Goal: Transaction & Acquisition: Book appointment/travel/reservation

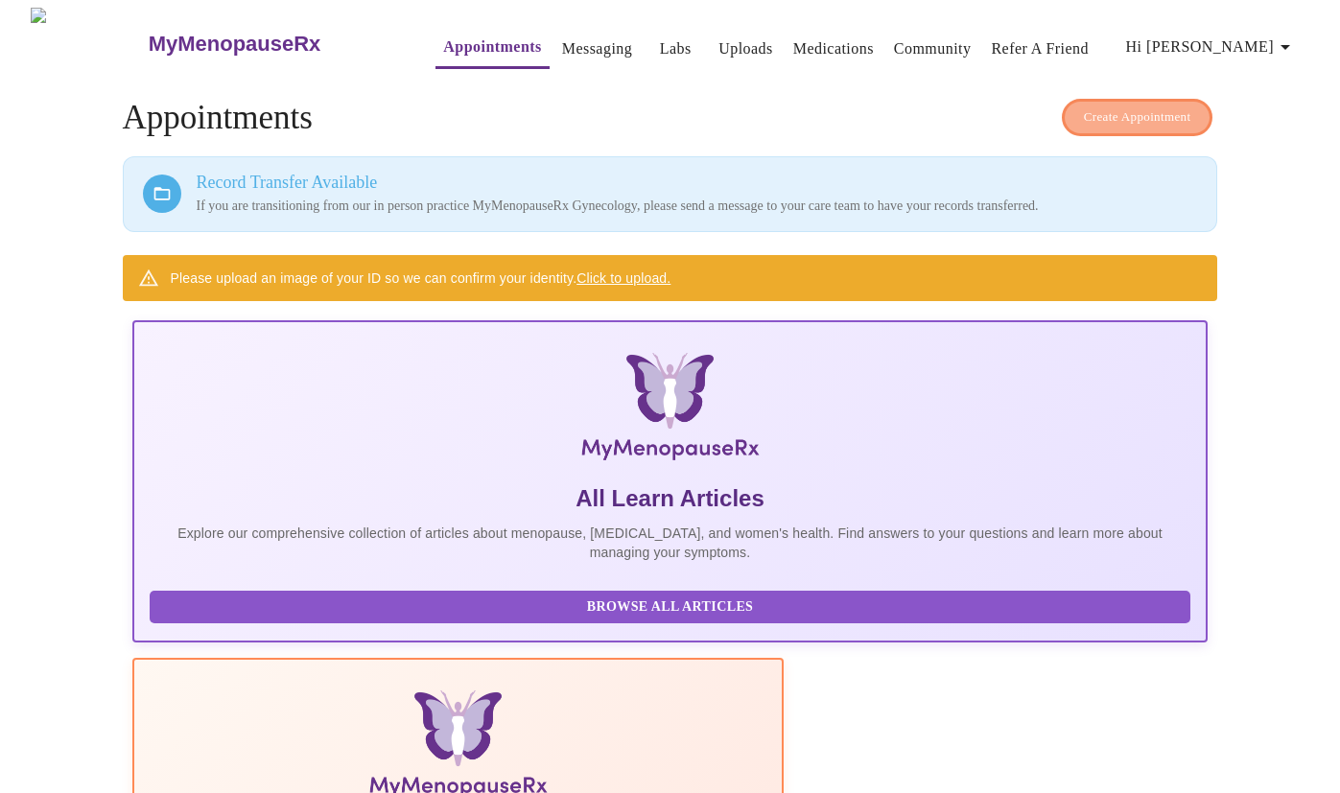
click at [1098, 106] on span "Create Appointment" at bounding box center [1137, 117] width 107 height 22
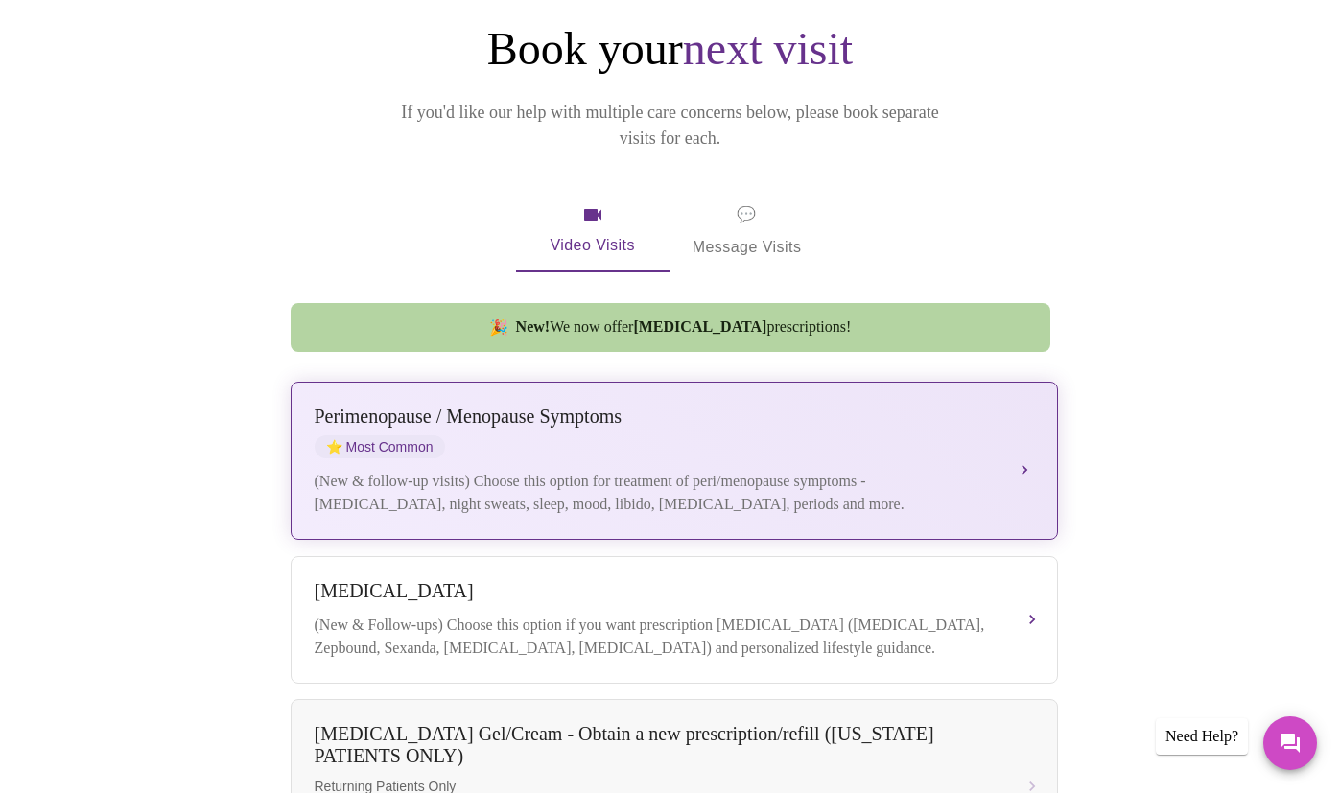
scroll to position [207, 0]
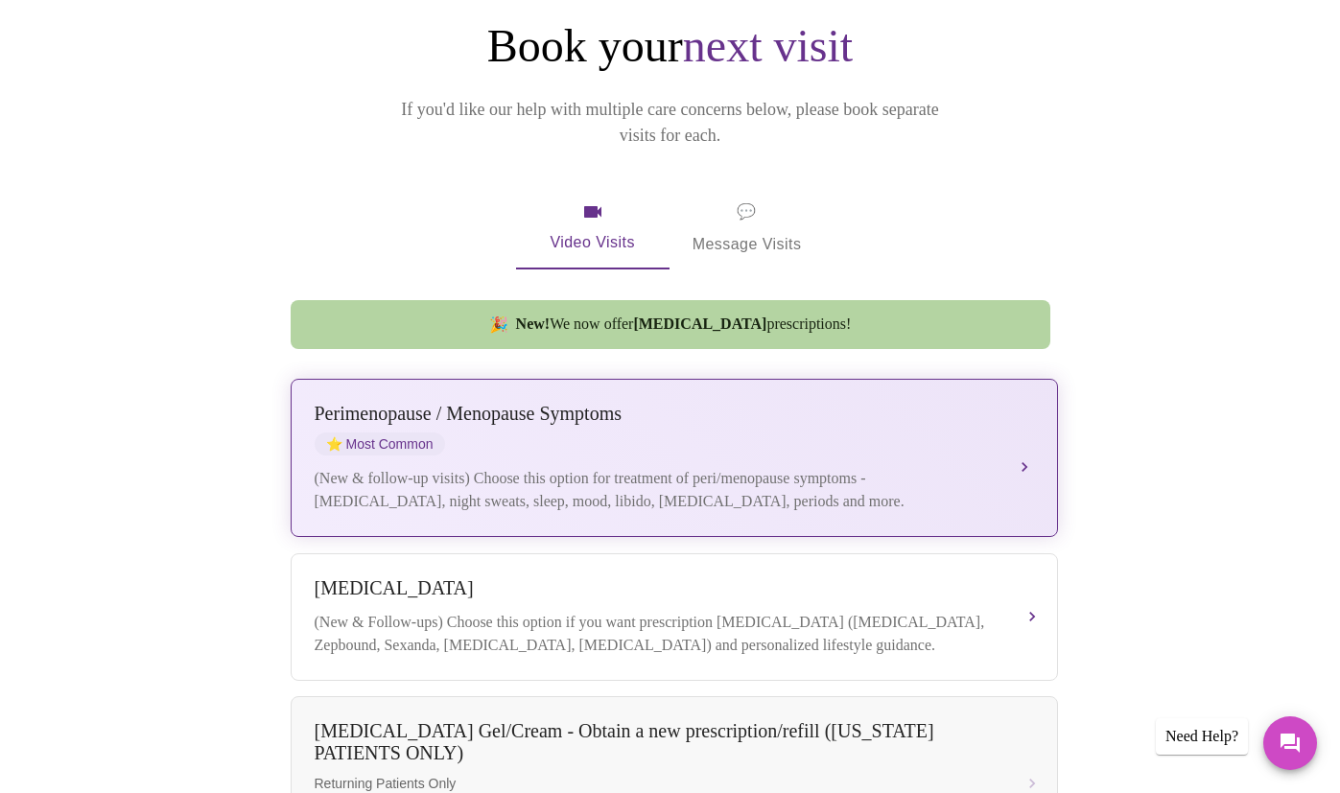
click at [638, 424] on div "[MEDICAL_DATA] / Menopause Symptoms ⭐ Most Common" at bounding box center [655, 429] width 681 height 53
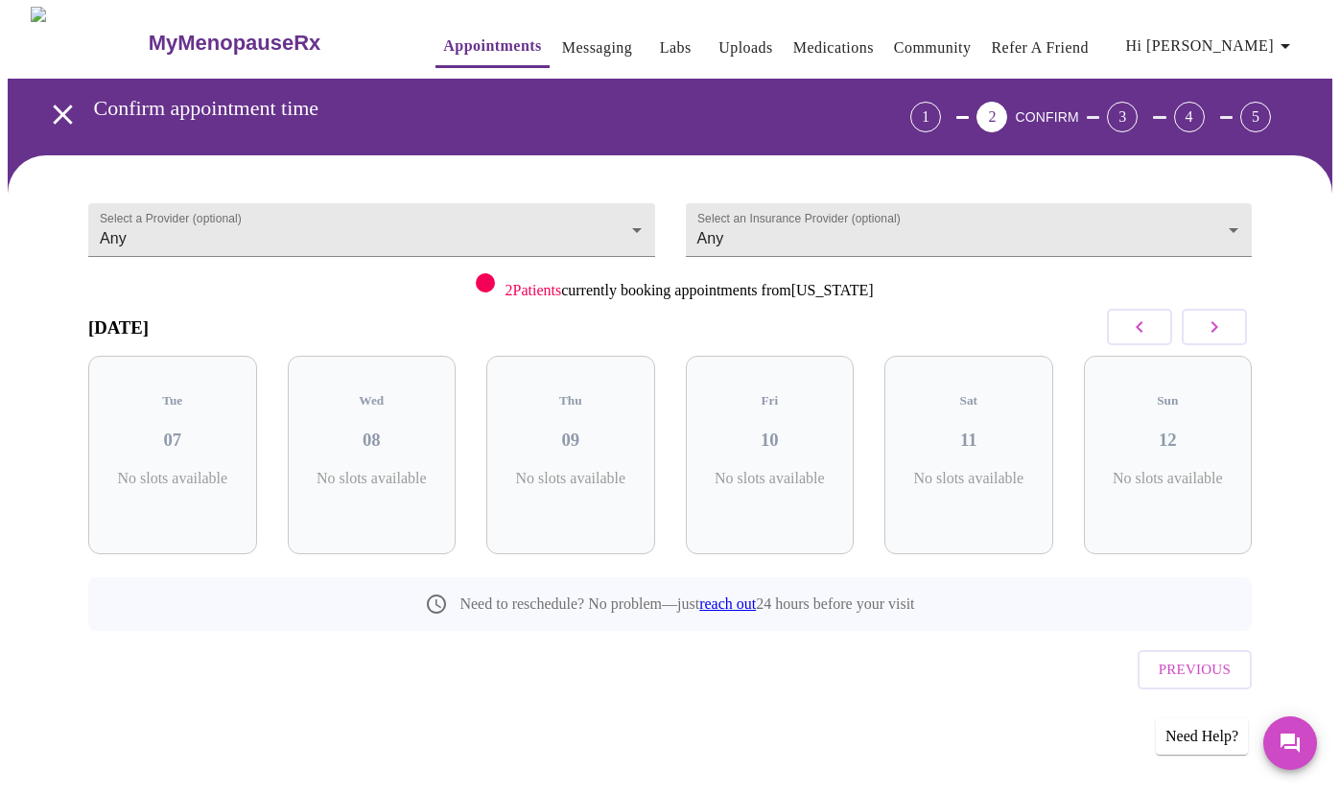
scroll to position [0, 0]
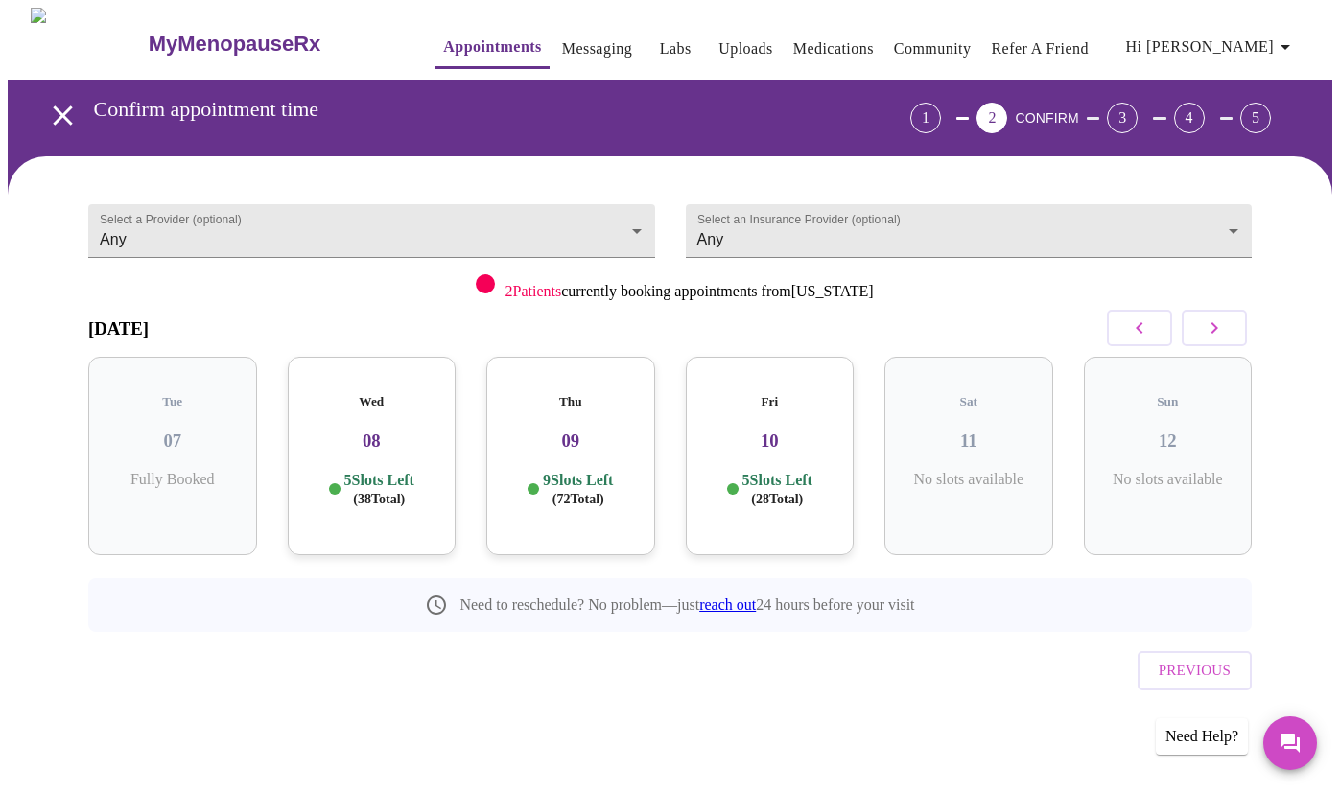
click at [550, 431] on h3 "09" at bounding box center [571, 441] width 138 height 21
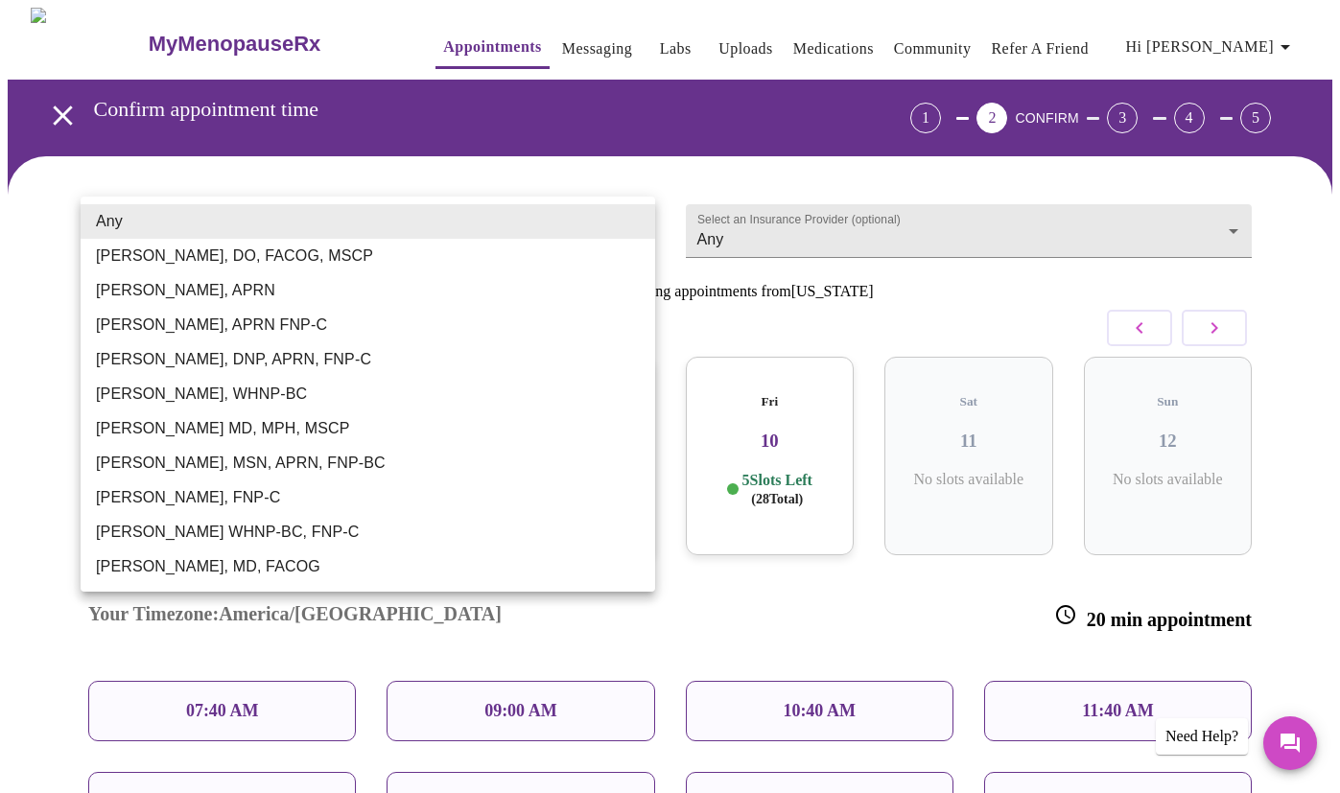
drag, startPoint x: 378, startPoint y: 240, endPoint x: 314, endPoint y: 235, distance: 64.4
click at [377, 240] on body "MyMenopauseRx Appointments Messaging Labs Uploads Medications Community Refer a…" at bounding box center [670, 581] width 1324 height 1147
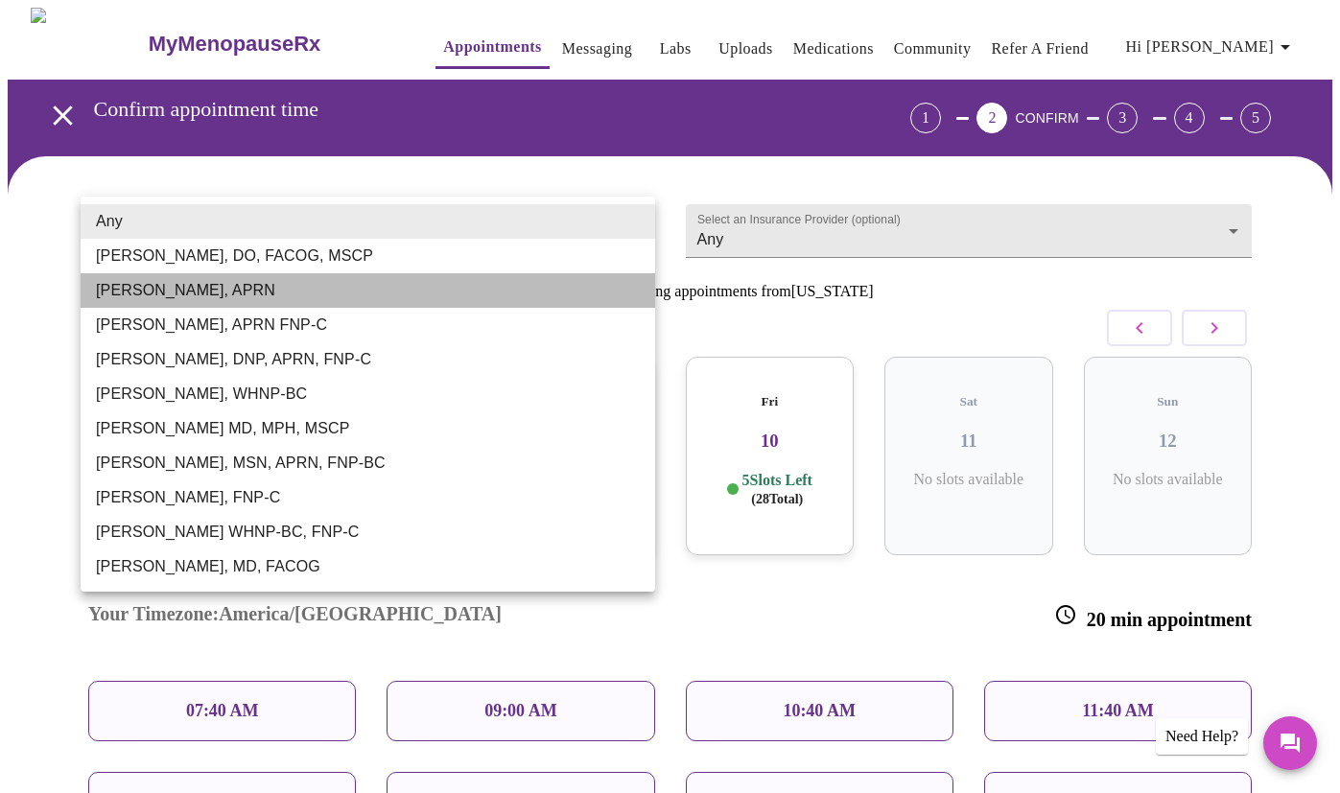
drag, startPoint x: 222, startPoint y: 295, endPoint x: 334, endPoint y: 322, distance: 115.4
click at [222, 295] on li "[PERSON_NAME], APRN" at bounding box center [368, 290] width 574 height 35
type input "[PERSON_NAME], APRN"
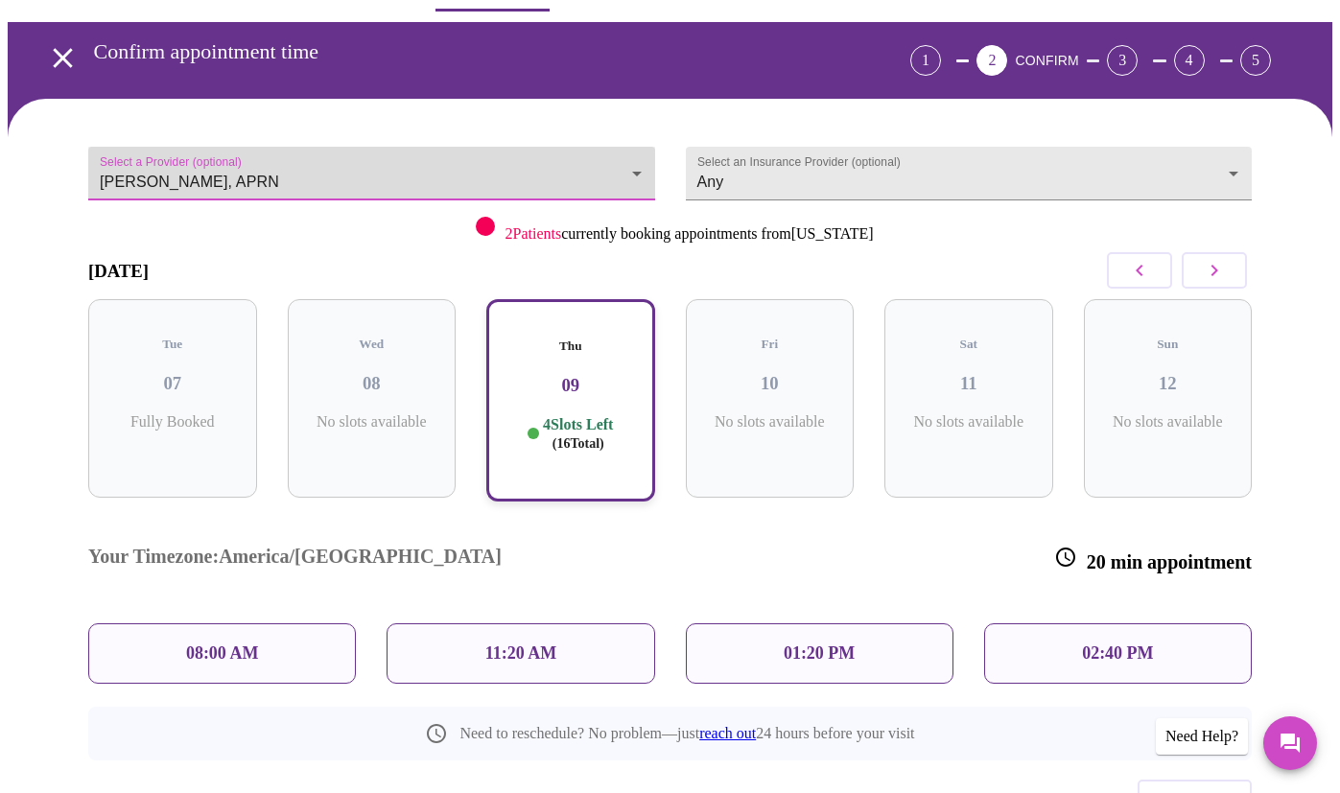
scroll to position [53, 0]
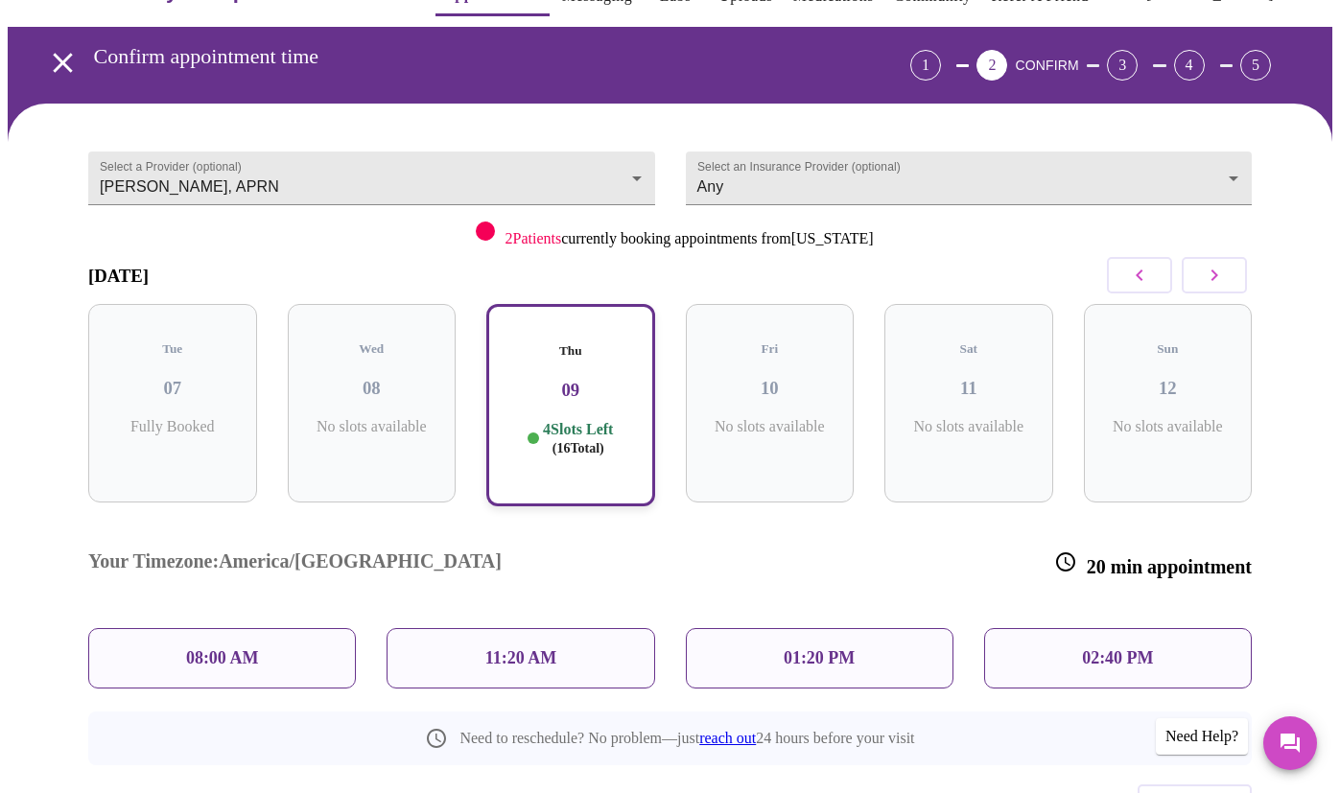
click at [567, 628] on div "11:20 AM" at bounding box center [520, 658] width 268 height 60
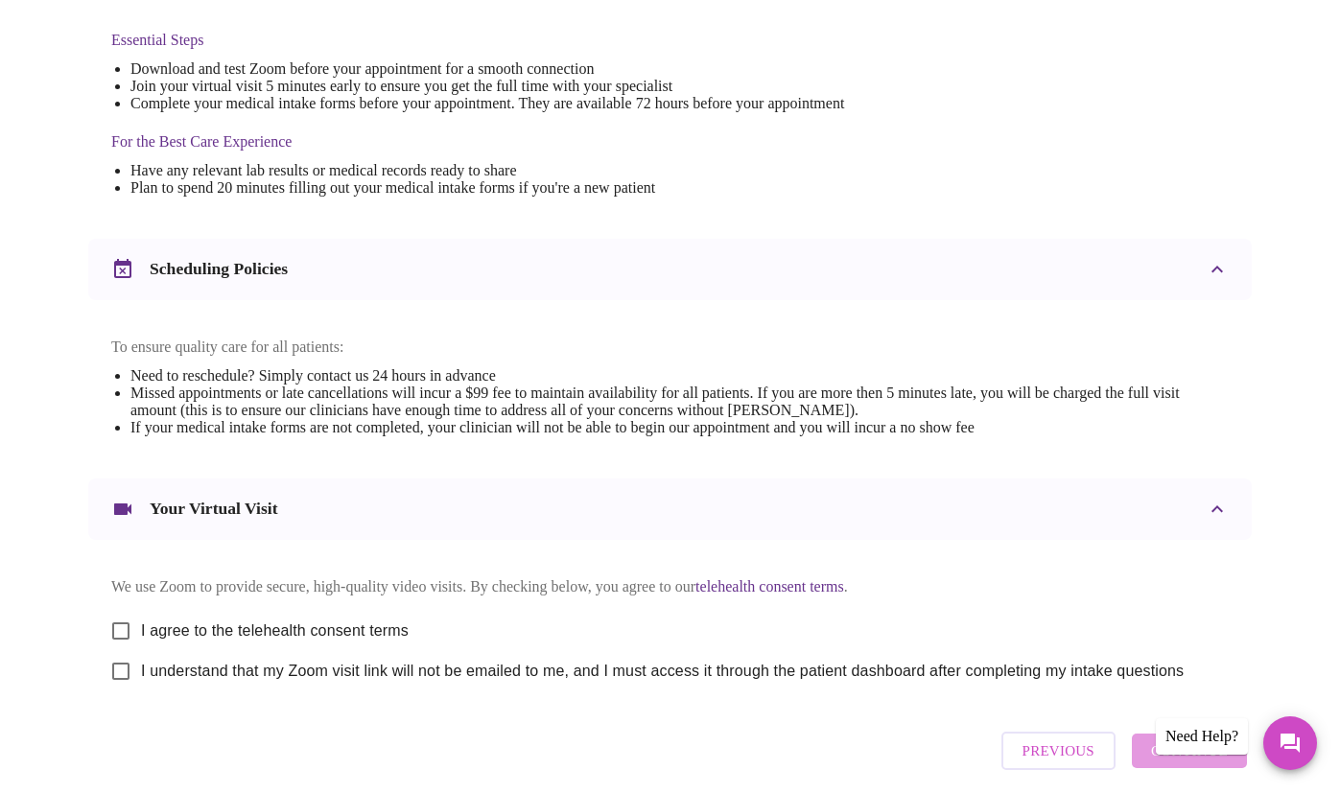
scroll to position [597, 0]
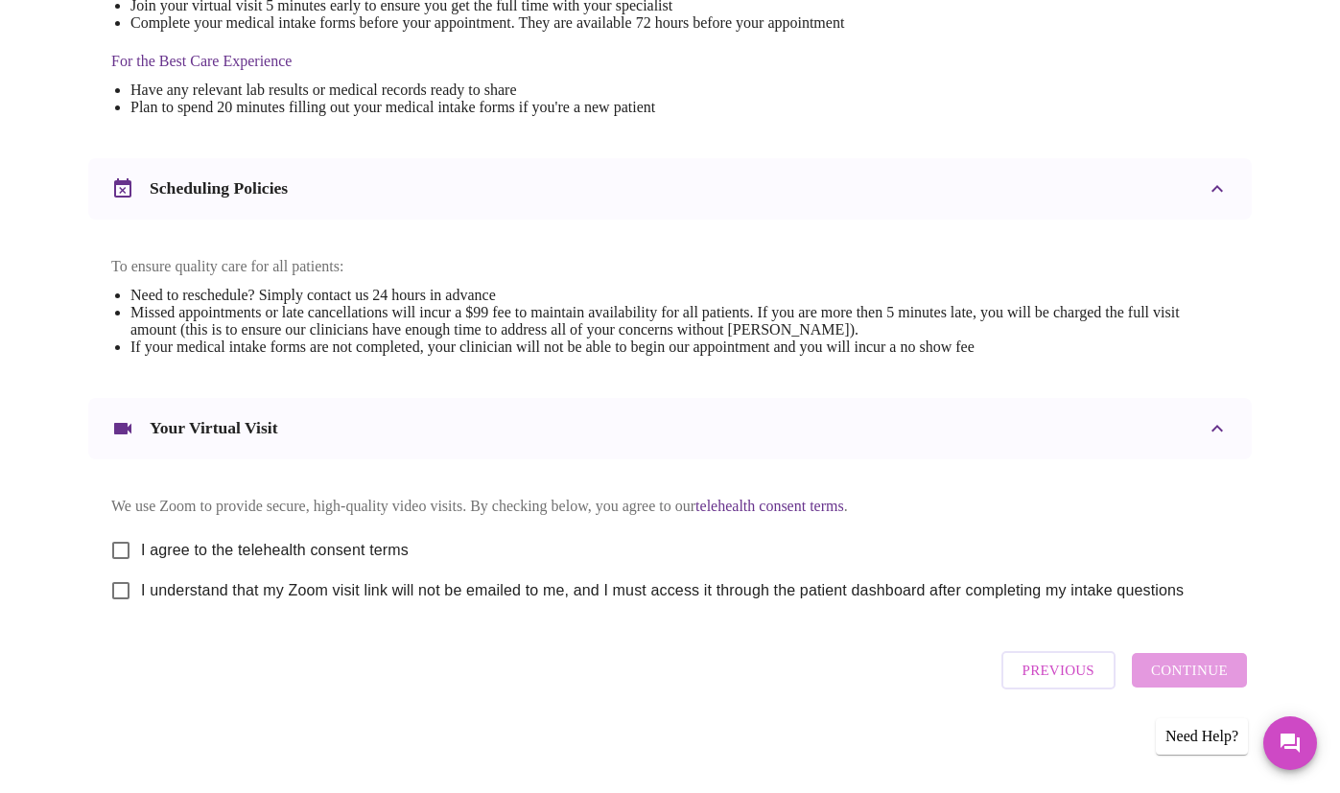
click at [105, 537] on input "I agree to the telehealth consent terms" at bounding box center [121, 550] width 40 height 40
checkbox input "true"
click at [108, 591] on input "I understand that my Zoom visit link will not be emailed to me, and I must acce…" at bounding box center [121, 591] width 40 height 40
checkbox input "true"
click at [1216, 681] on span "Continue" at bounding box center [1189, 670] width 77 height 25
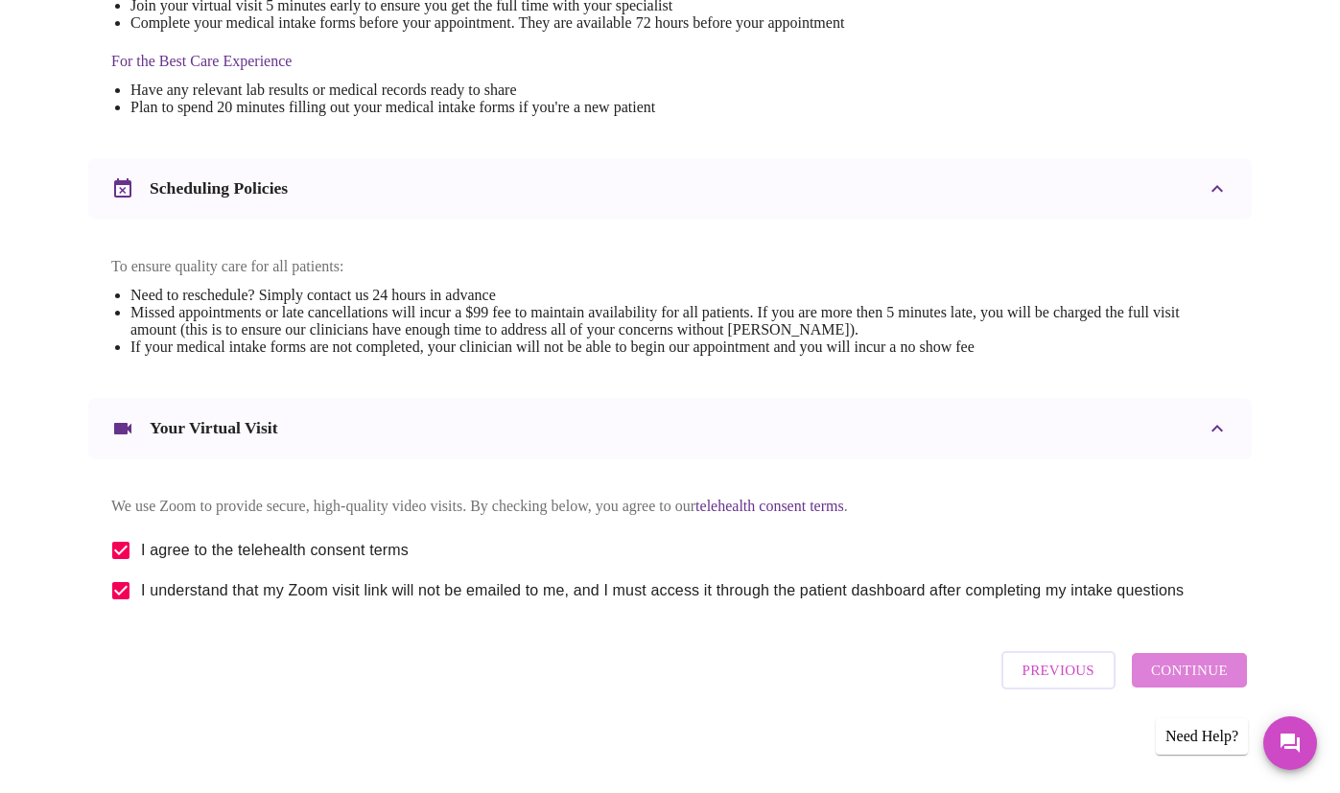
scroll to position [23, 0]
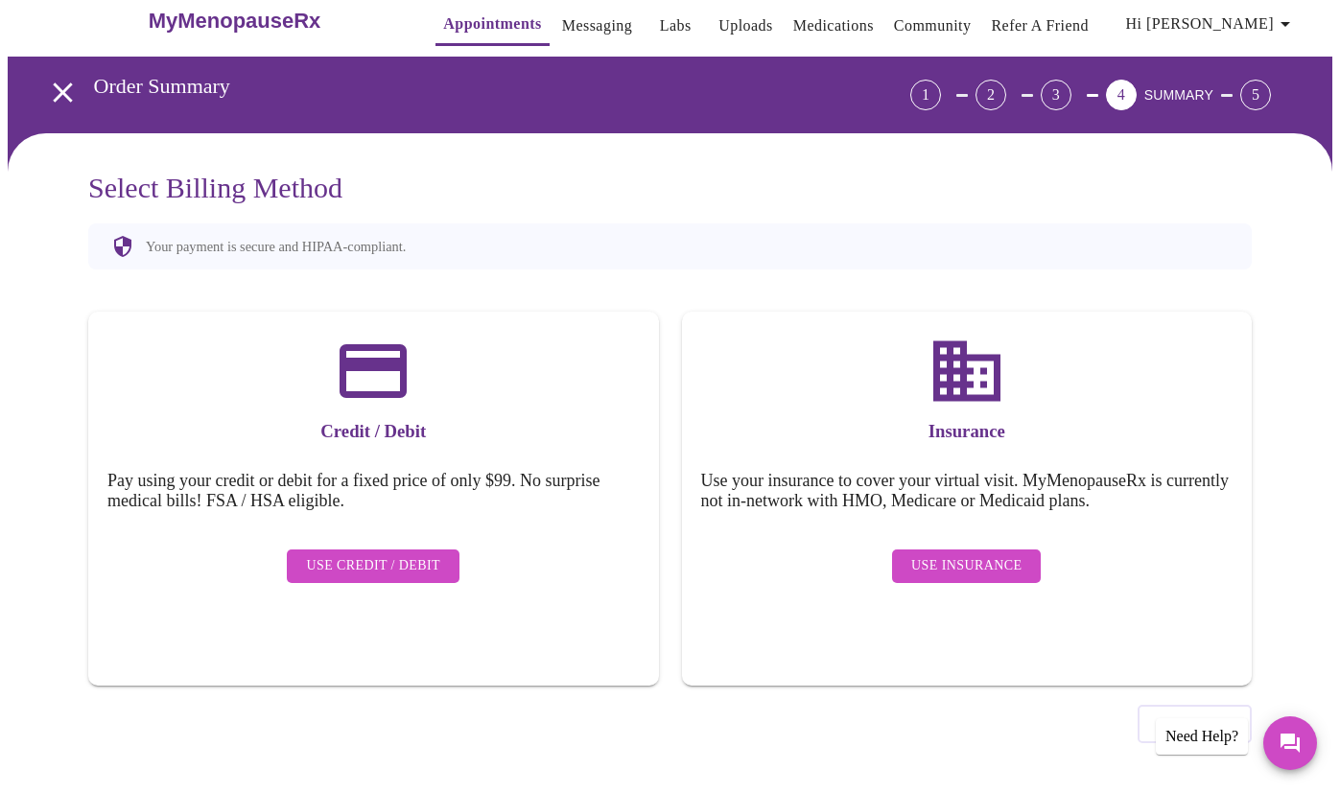
click at [927, 554] on span "Use Insurance" at bounding box center [966, 566] width 110 height 24
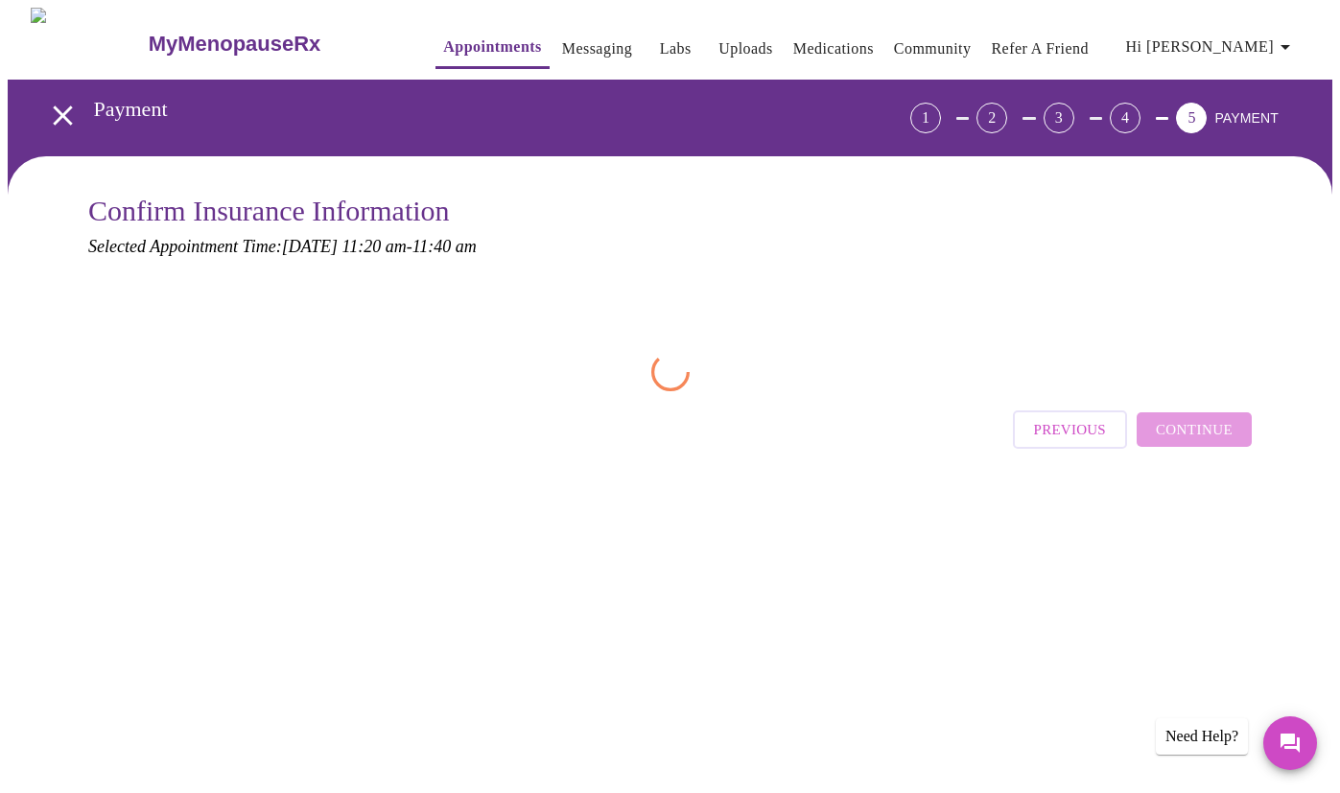
scroll to position [0, 0]
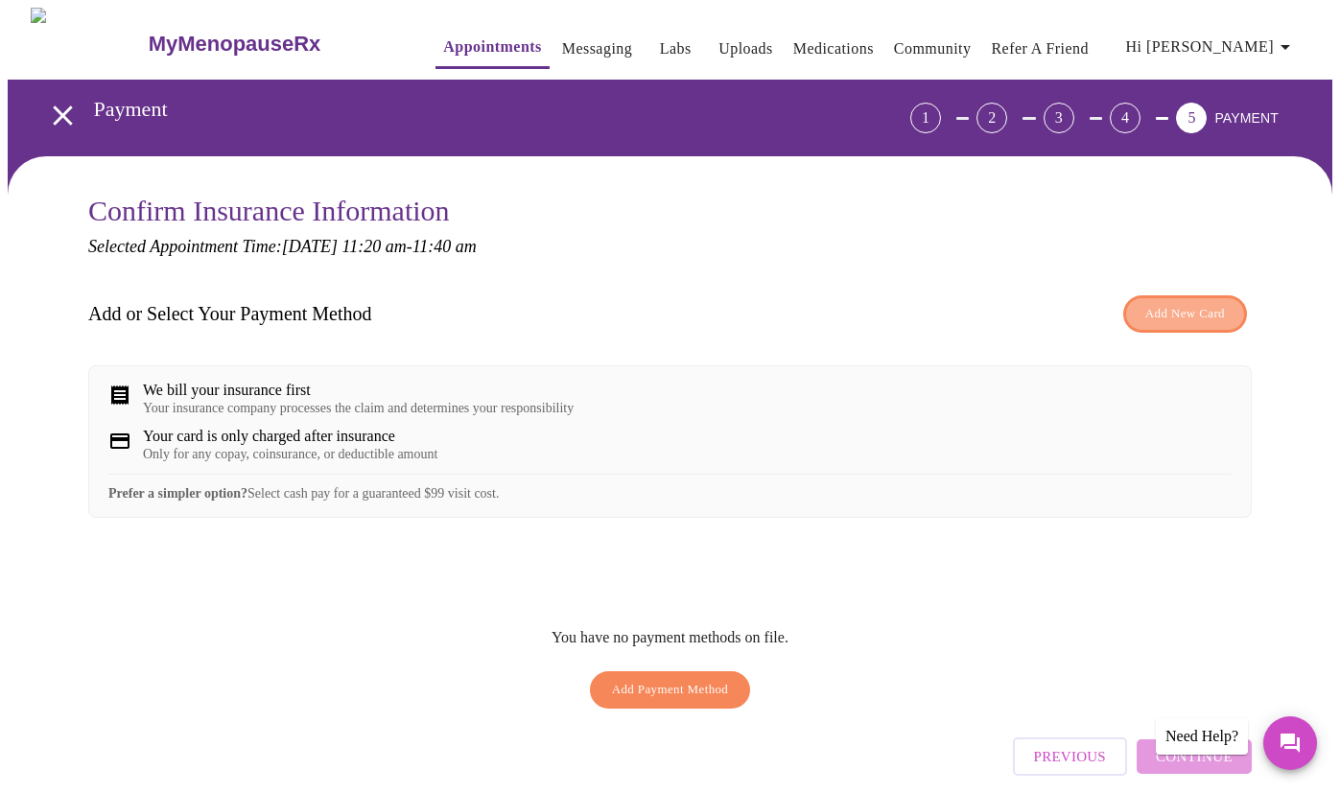
click at [1213, 317] on span "Add New Card" at bounding box center [1185, 314] width 80 height 22
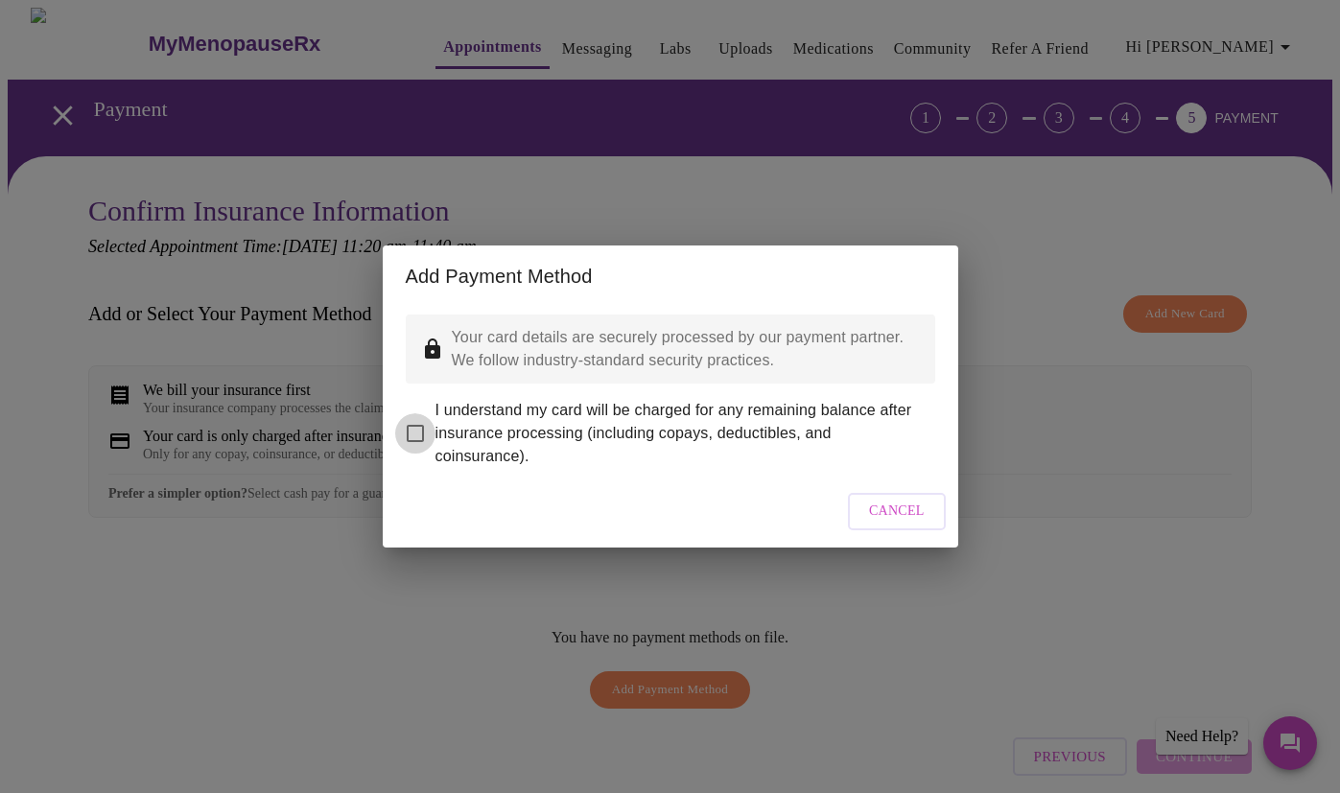
click at [420, 417] on input "I understand my card will be charged for any remaining balance after insurance …" at bounding box center [415, 433] width 40 height 40
checkbox input "true"
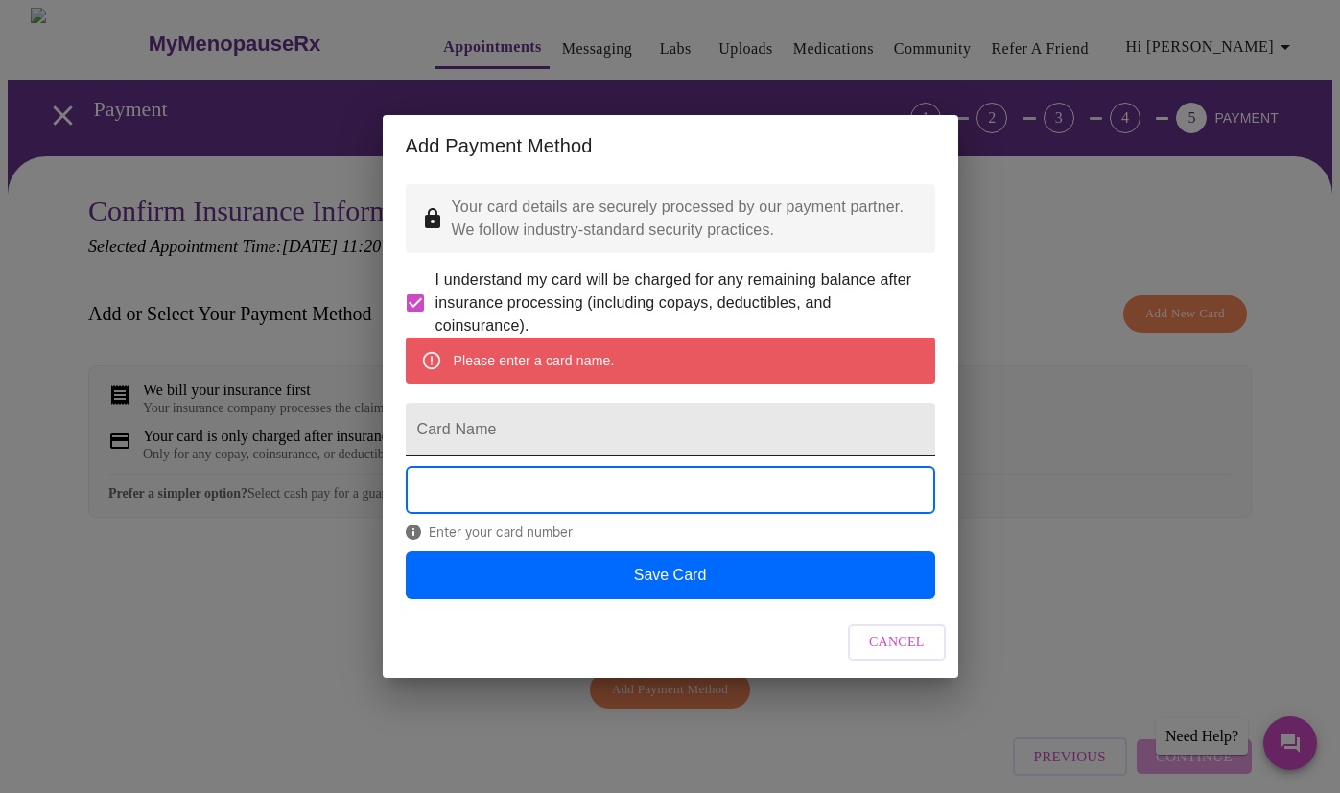
click at [434, 429] on input "Card Name" at bounding box center [670, 430] width 529 height 54
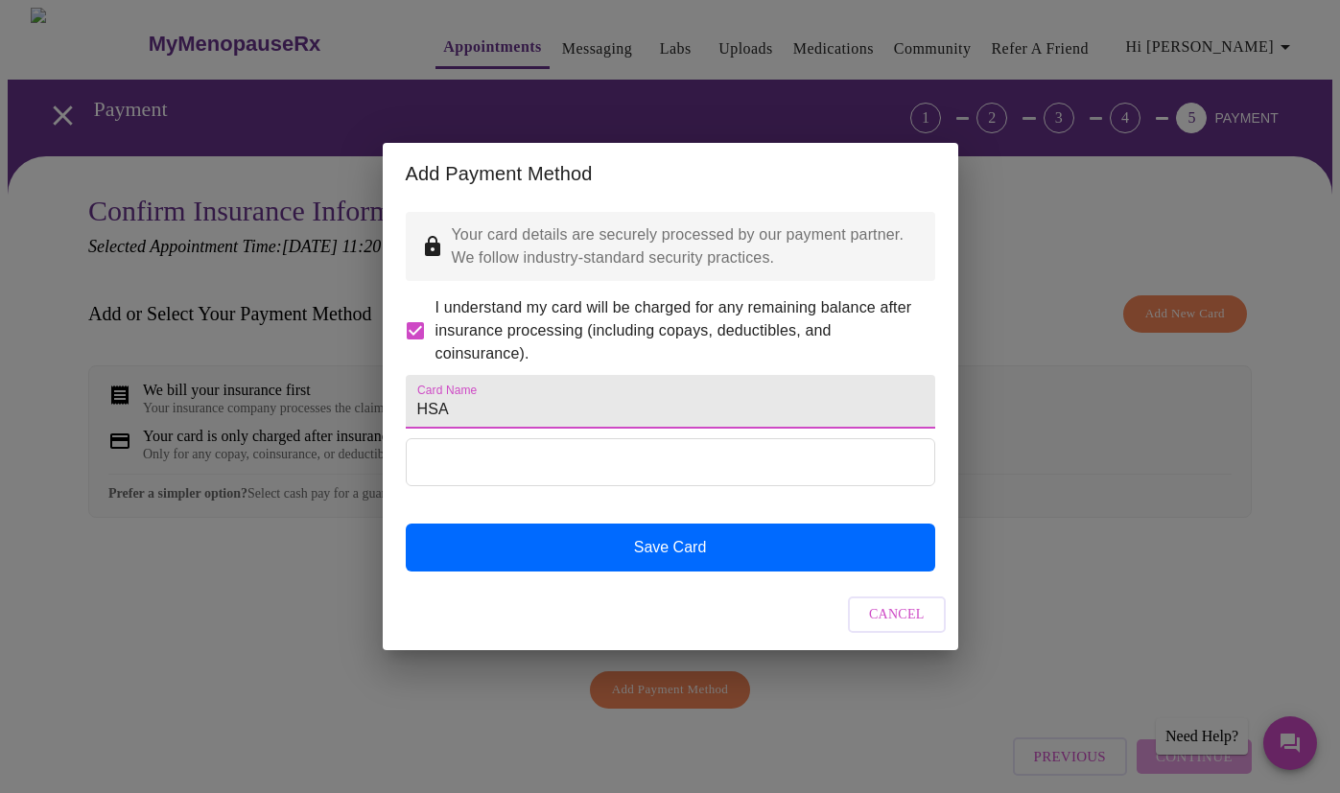
type input "HSA"
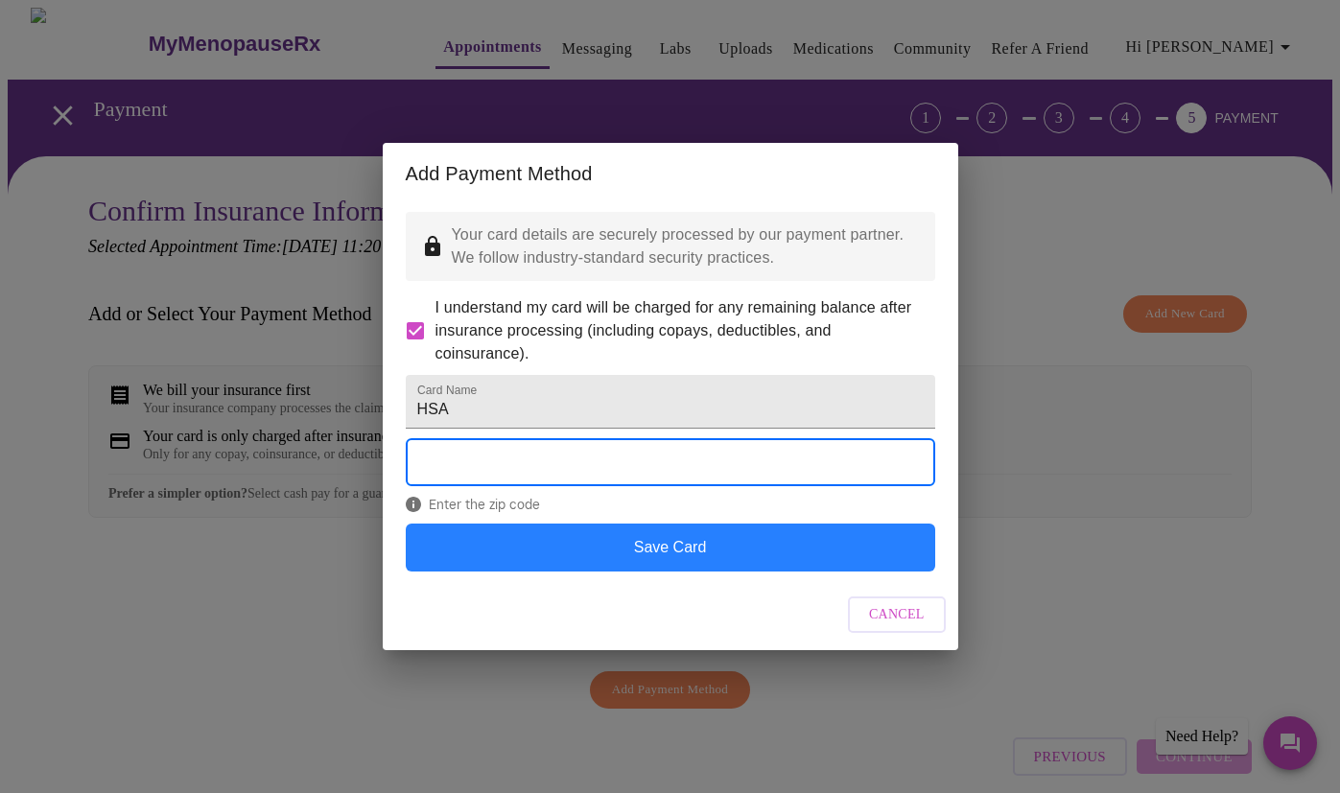
click at [687, 563] on button "Save Card" at bounding box center [670, 548] width 529 height 48
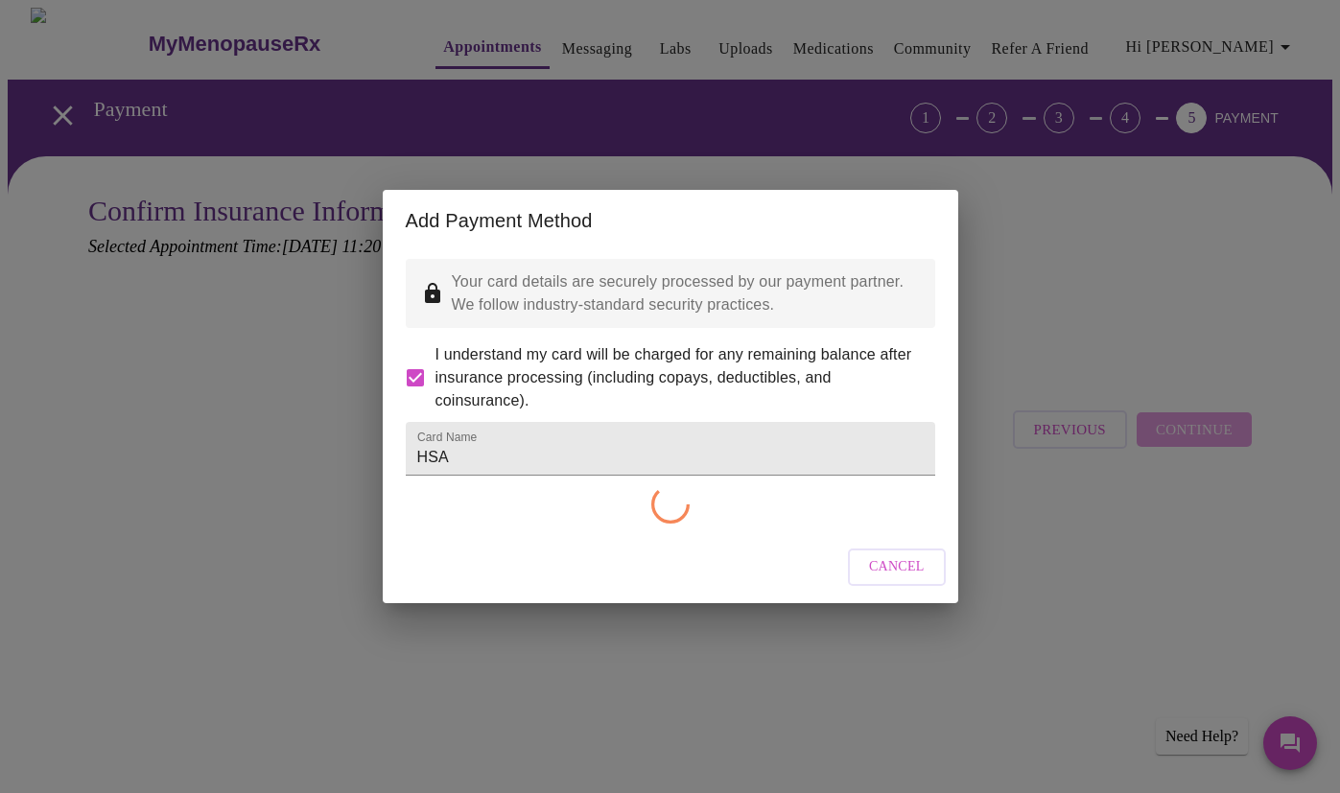
checkbox input "false"
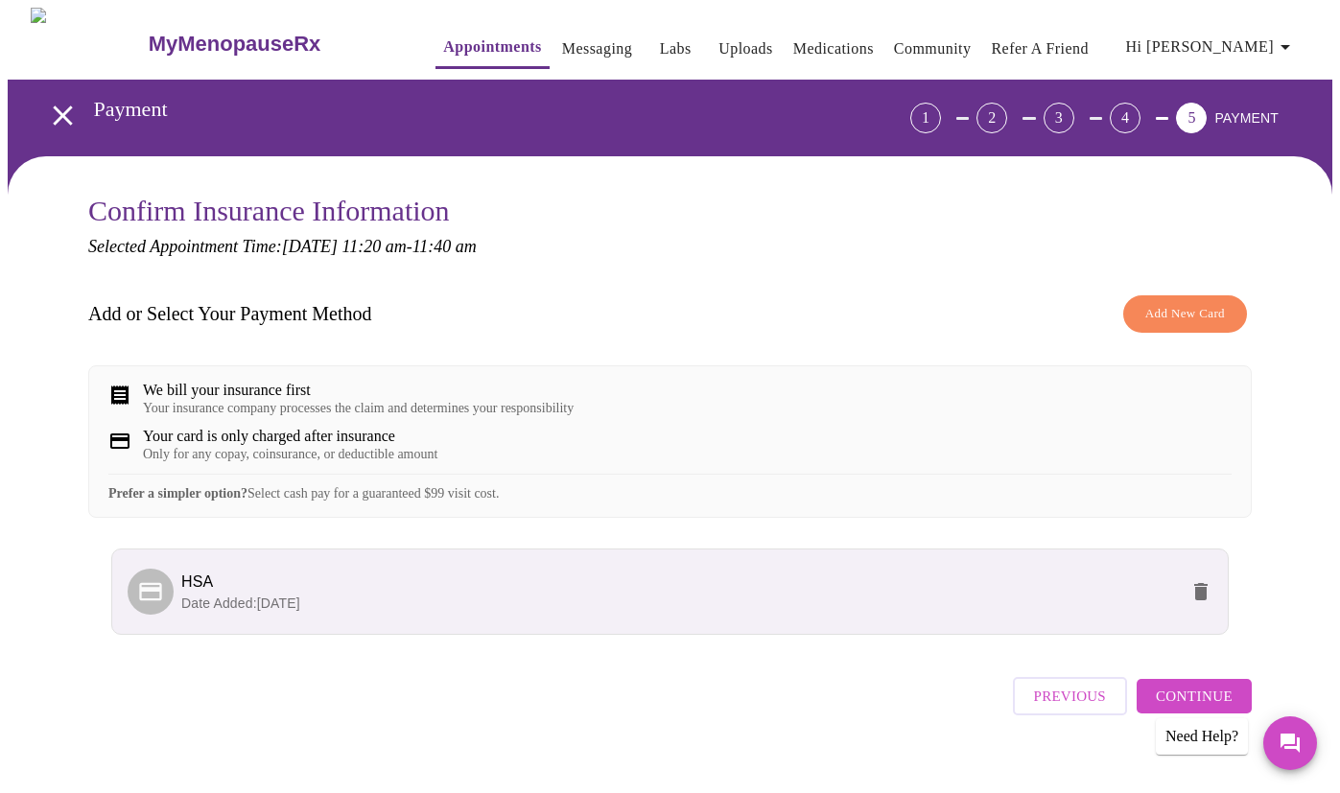
scroll to position [42, 0]
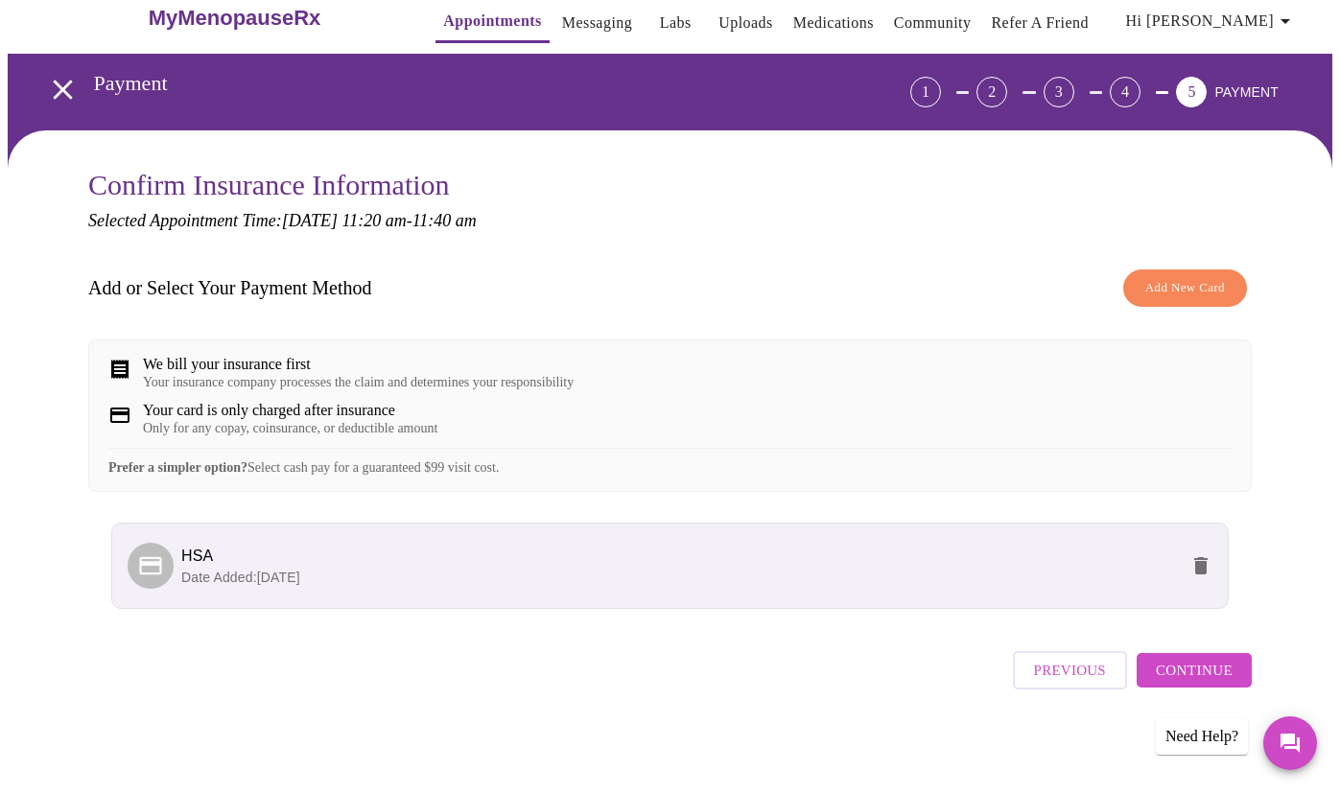
click at [1229, 669] on span "Continue" at bounding box center [1194, 670] width 77 height 25
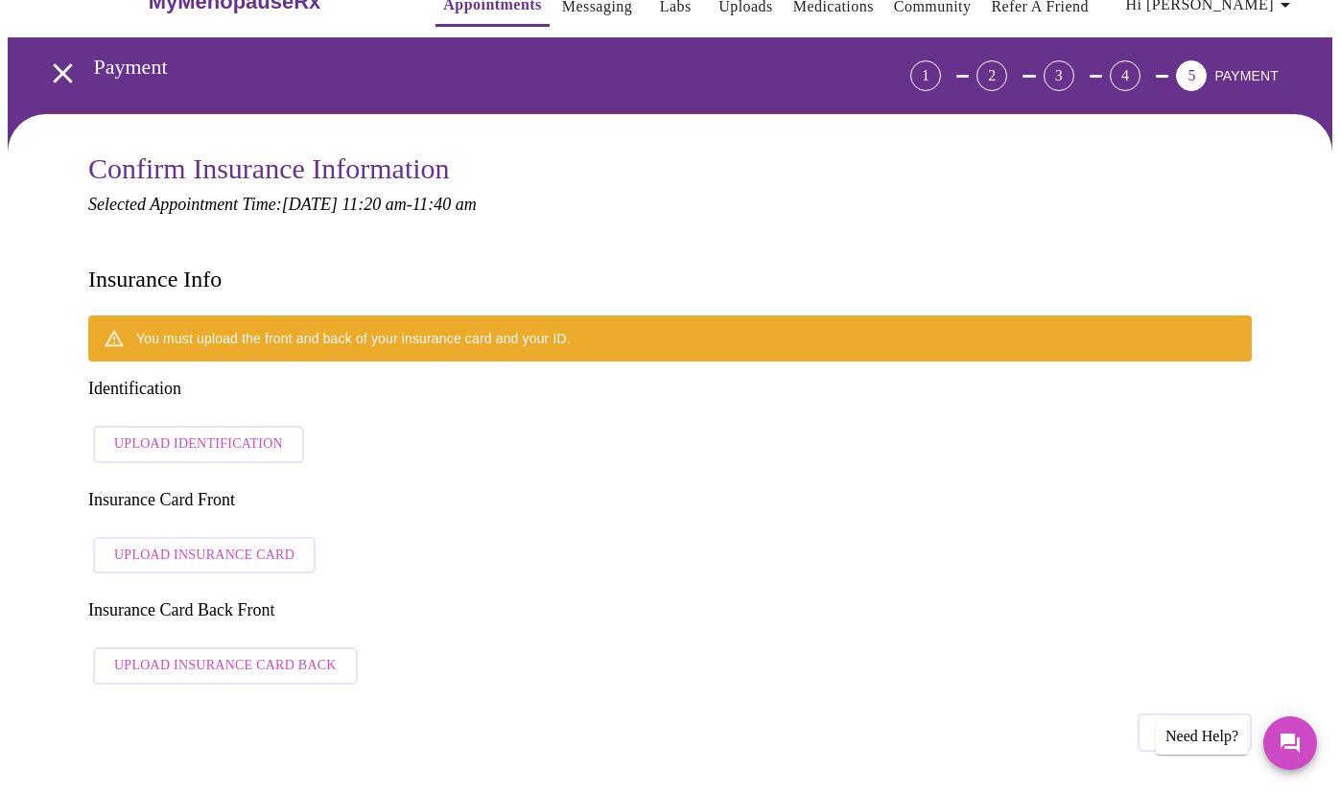
click at [193, 433] on span "Upload Identification" at bounding box center [198, 445] width 169 height 24
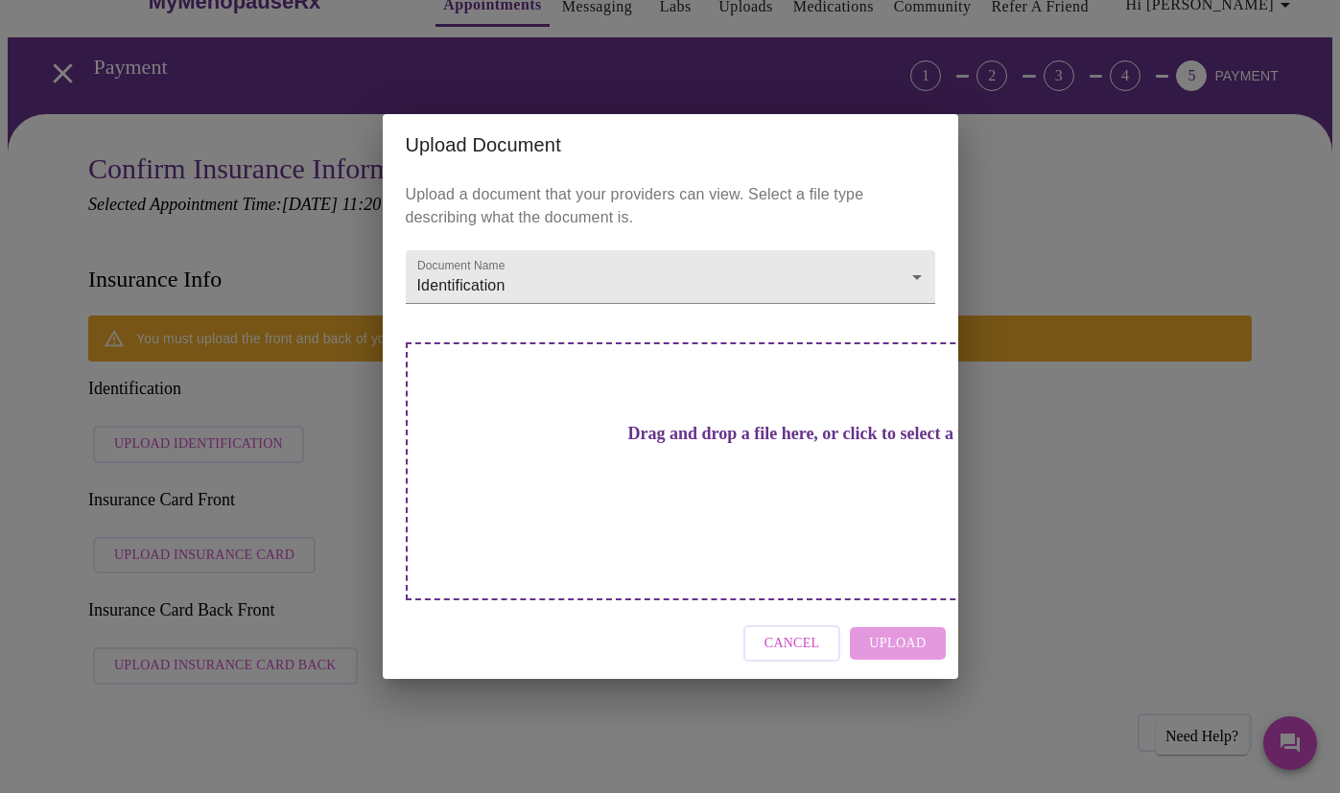
click at [639, 444] on h3 "Drag and drop a file here, or click to select a file" at bounding box center [804, 434] width 529 height 20
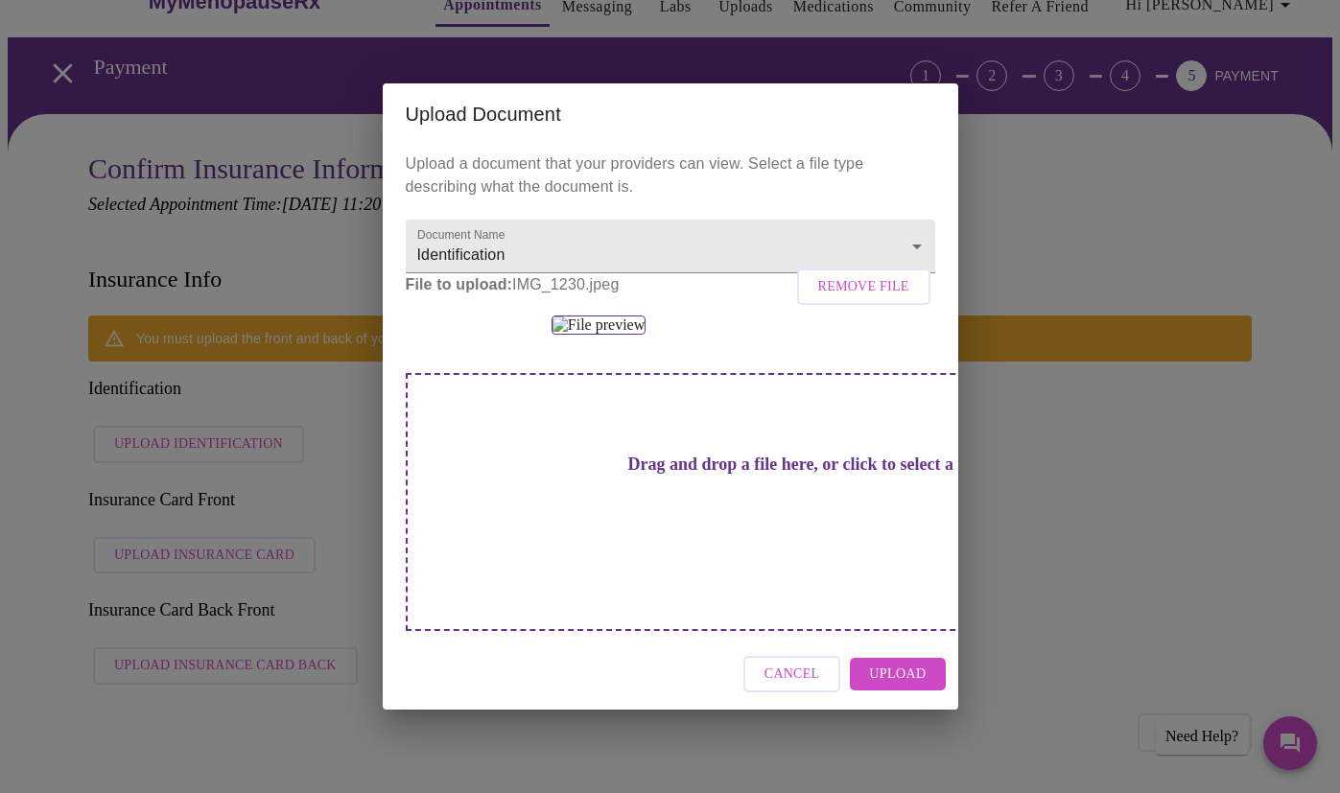
click at [926, 691] on button "Upload" at bounding box center [897, 675] width 95 height 34
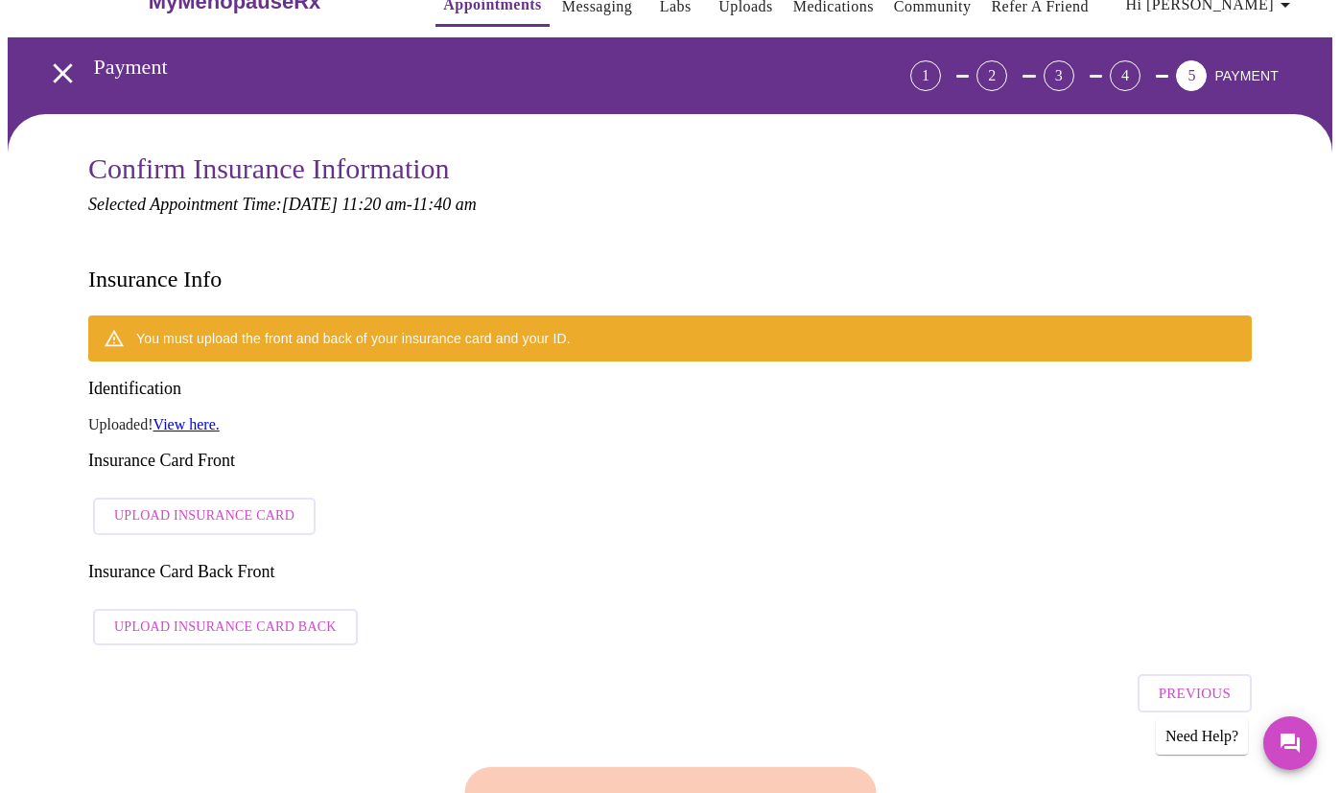
click at [251, 504] on span "Upload Insurance Card" at bounding box center [204, 516] width 180 height 24
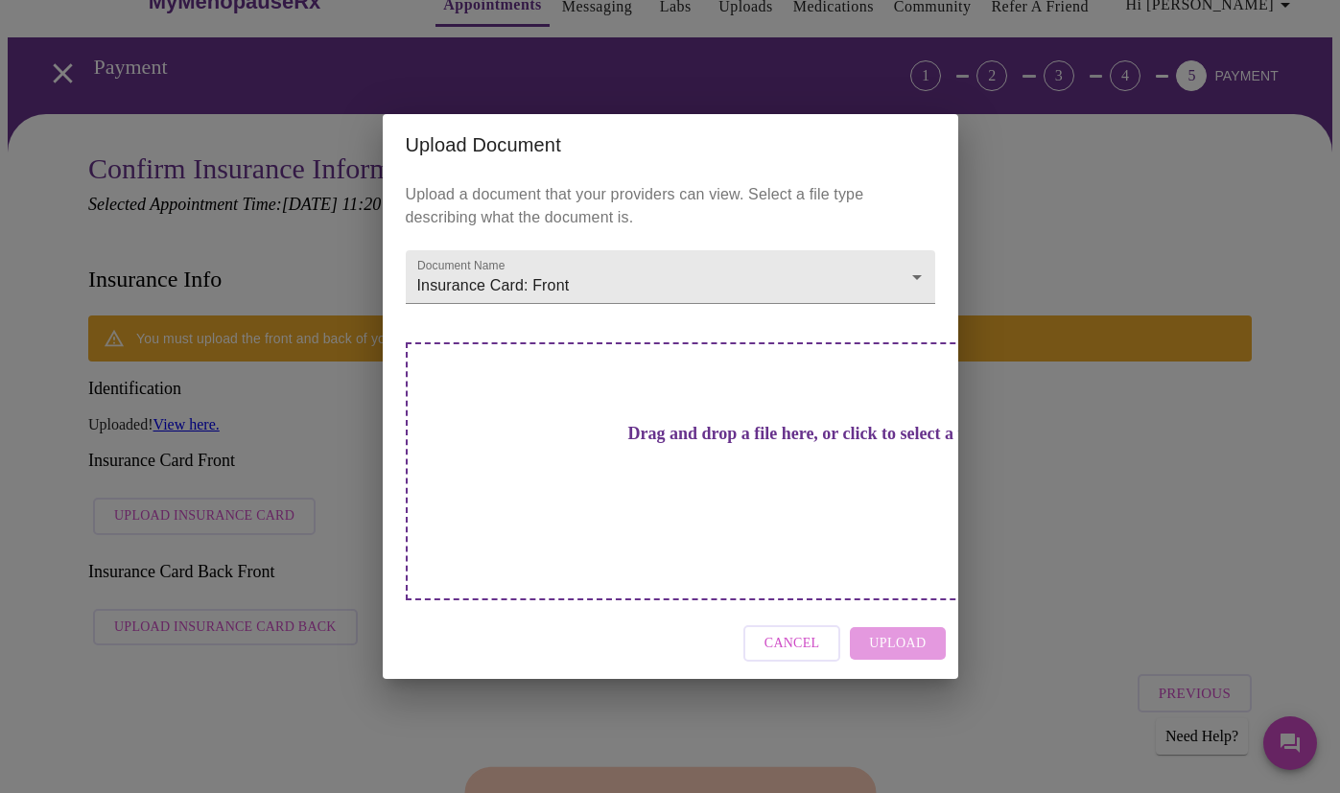
click at [729, 444] on h3 "Drag and drop a file here, or click to select a file" at bounding box center [804, 434] width 529 height 20
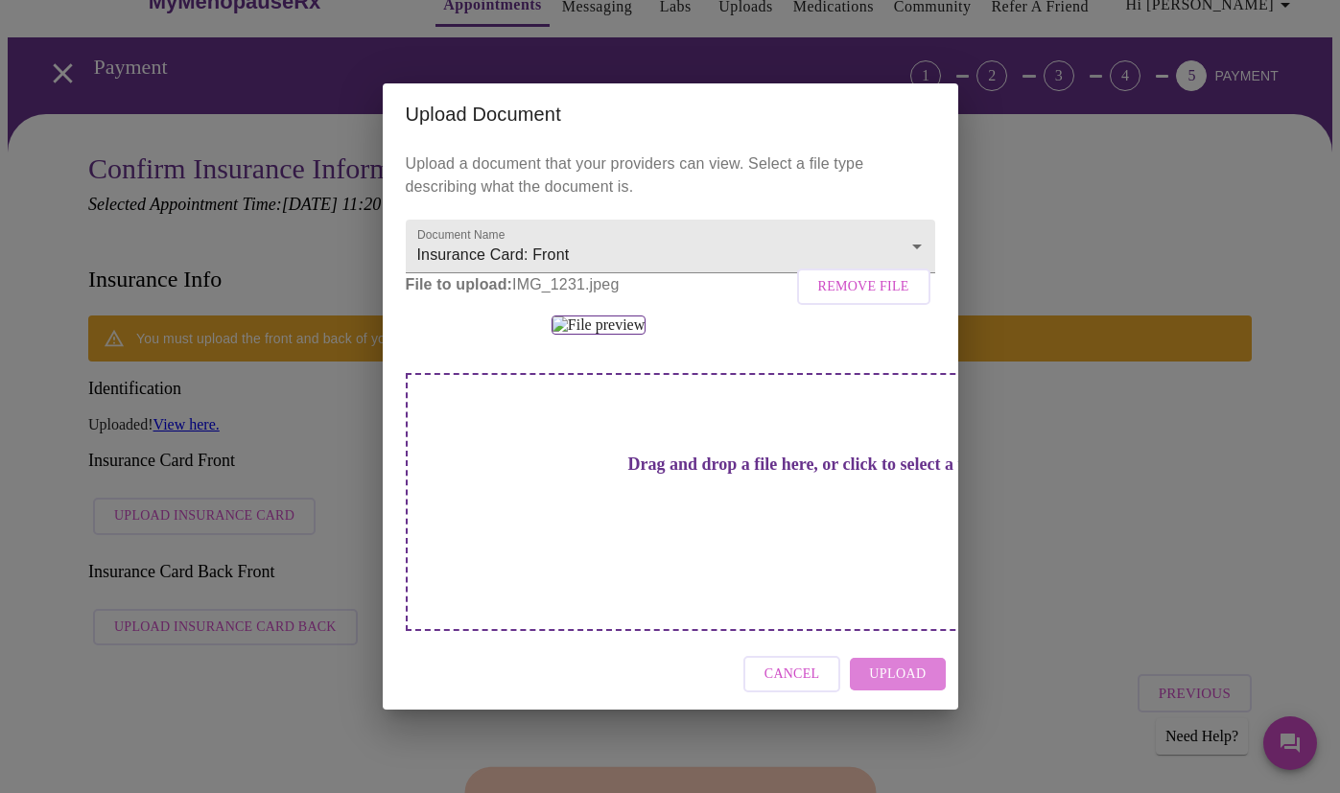
drag, startPoint x: 917, startPoint y: 721, endPoint x: 915, endPoint y: 712, distance: 9.8
click at [918, 687] on span "Upload" at bounding box center [897, 675] width 57 height 24
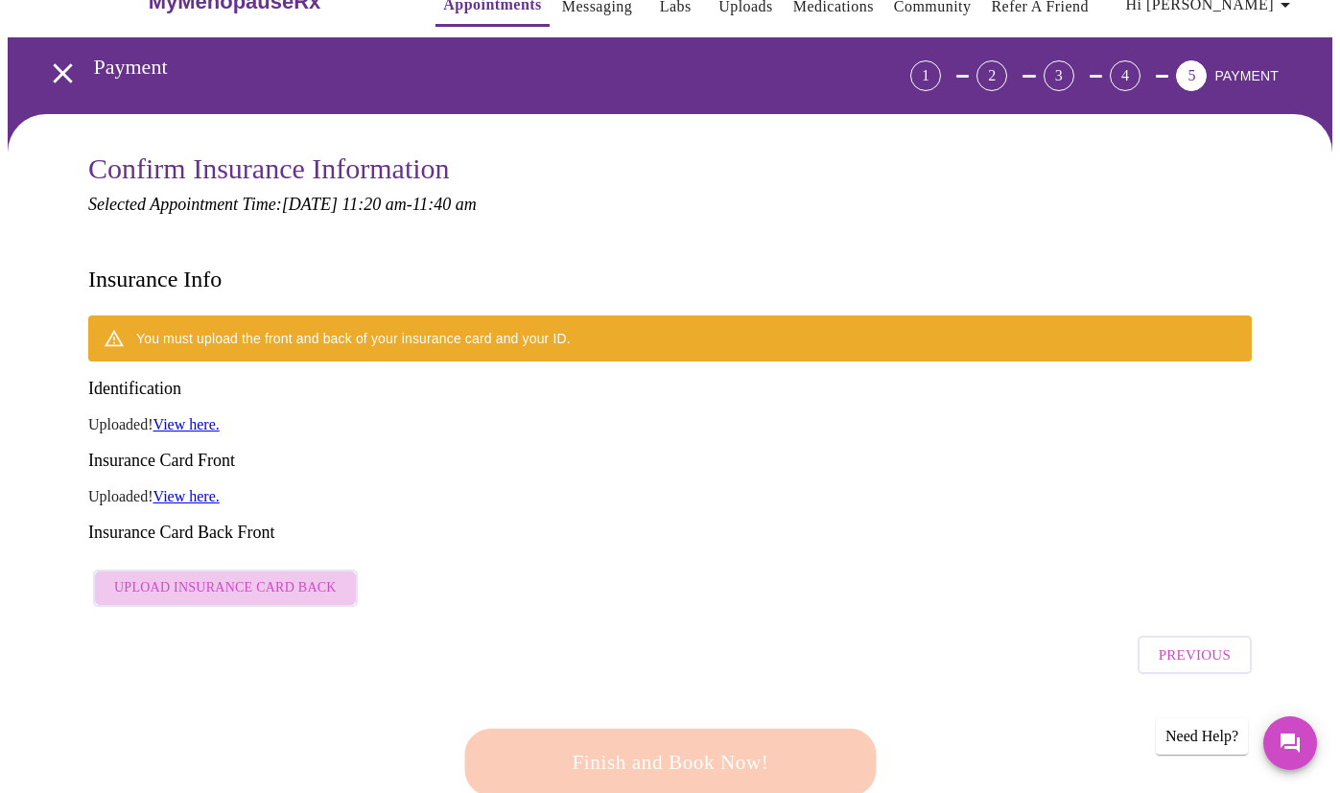
click at [247, 576] on span "Upload Insurance Card Back" at bounding box center [225, 588] width 222 height 24
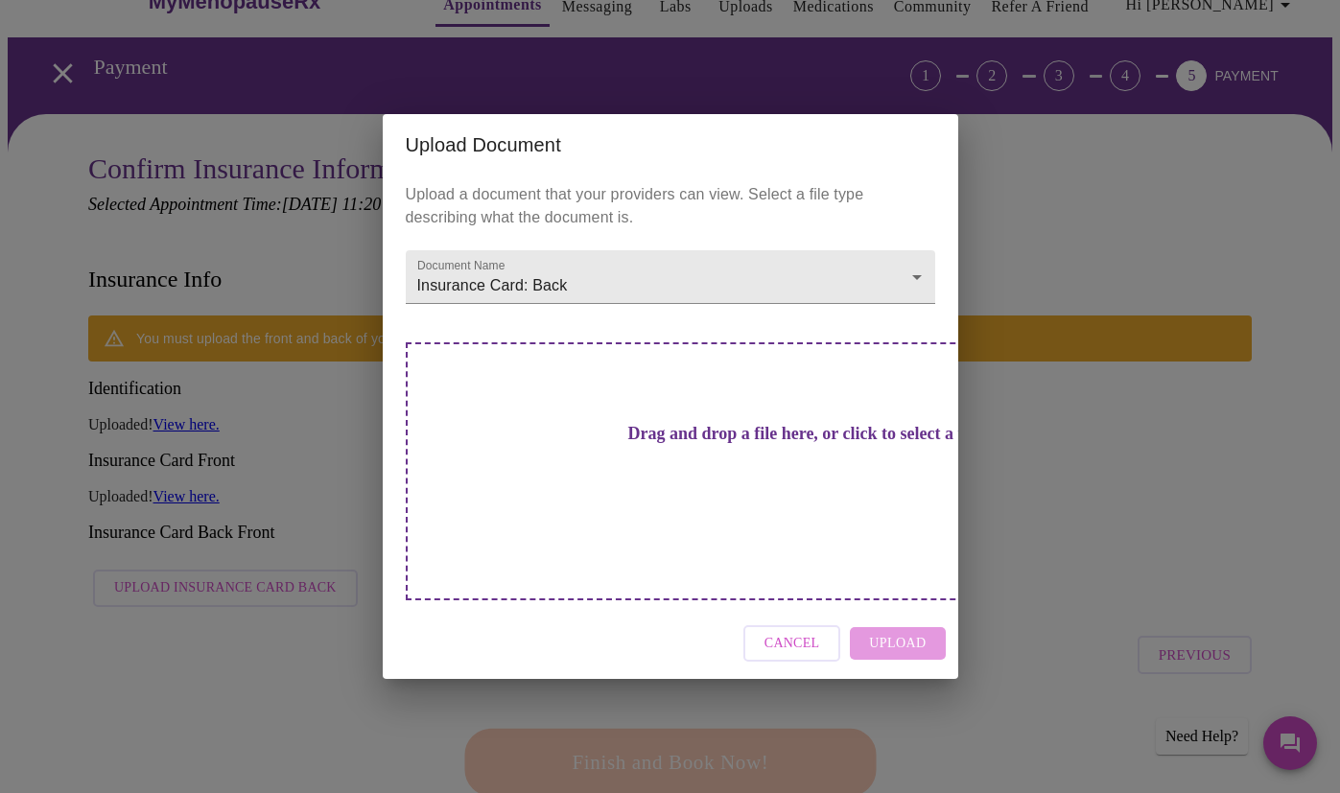
click at [696, 444] on h3 "Drag and drop a file here, or click to select a file" at bounding box center [804, 434] width 529 height 20
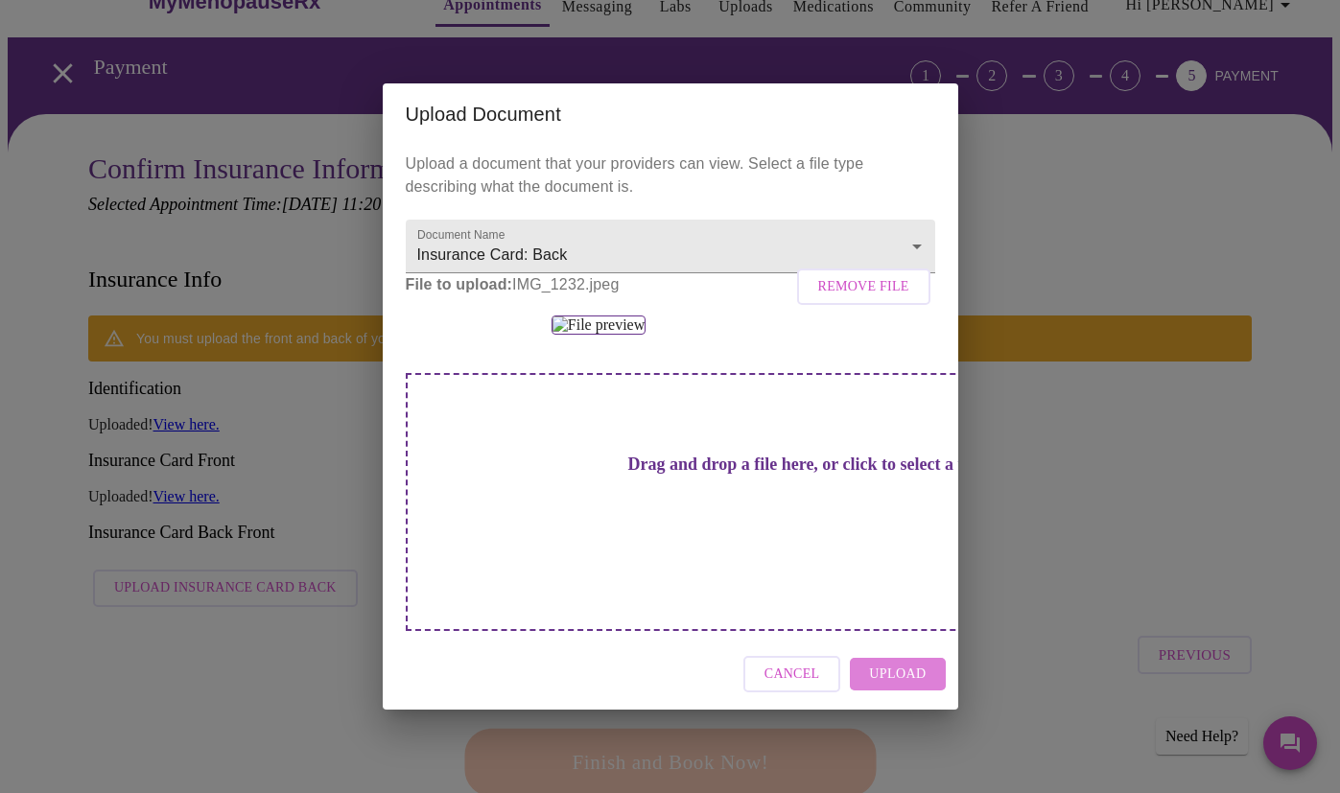
click at [928, 691] on button "Upload" at bounding box center [897, 675] width 95 height 34
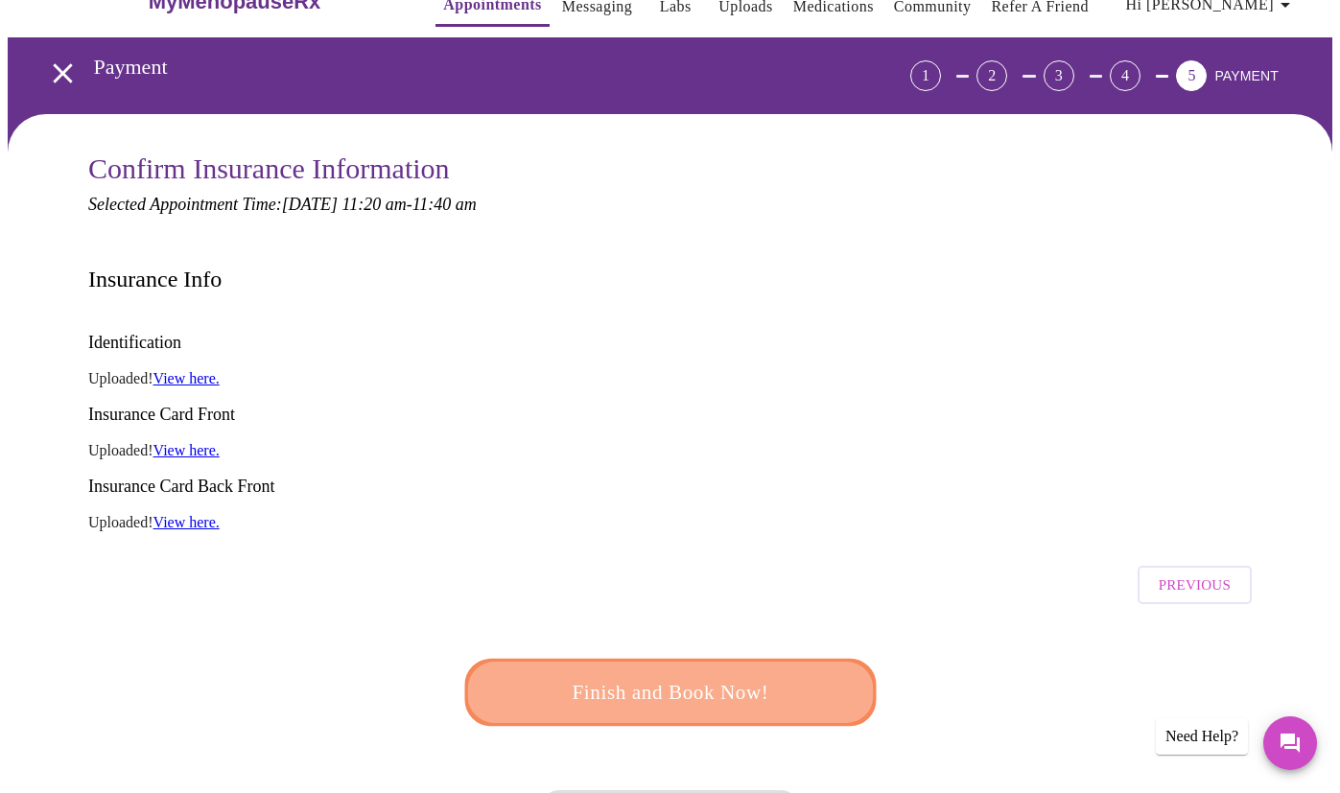
click at [702, 675] on span "Finish and Book Now!" at bounding box center [670, 692] width 355 height 35
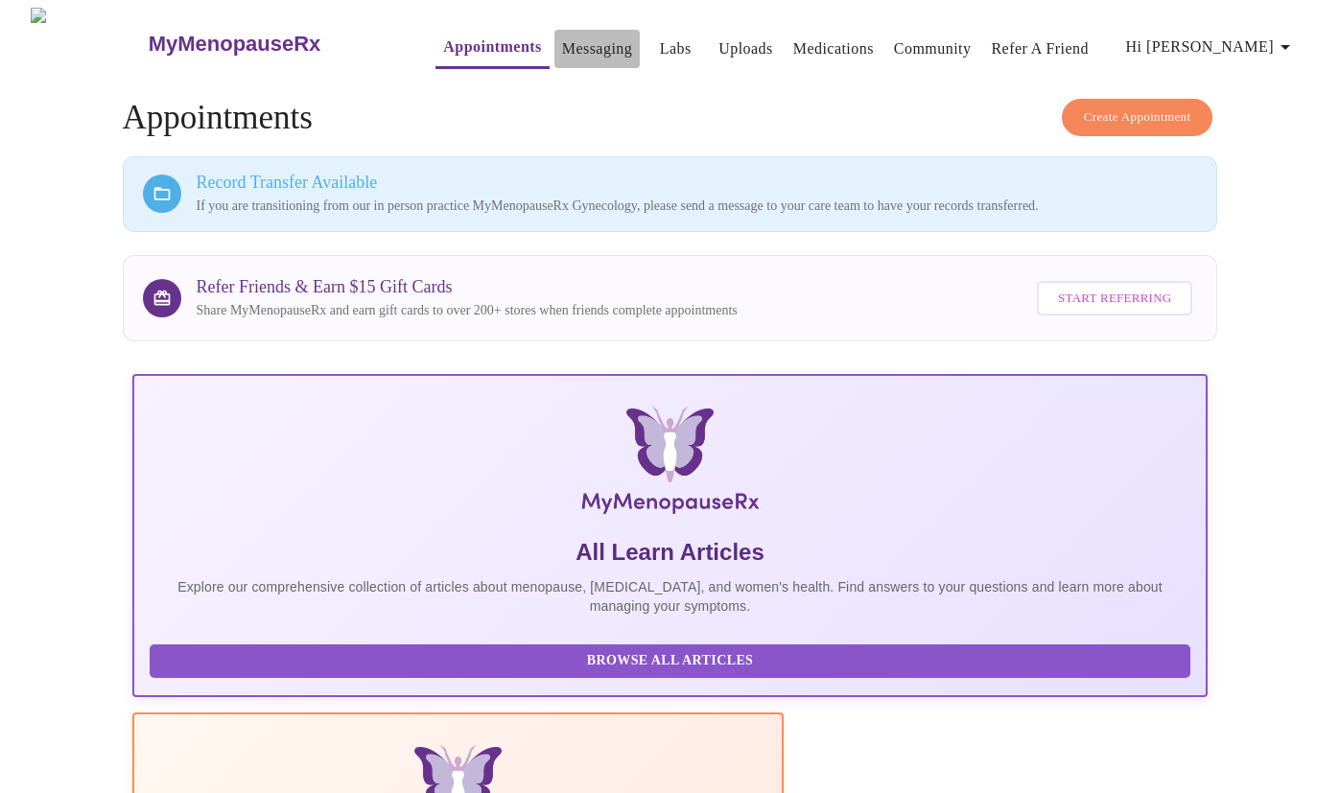
click at [576, 46] on link "Messaging" at bounding box center [597, 48] width 70 height 27
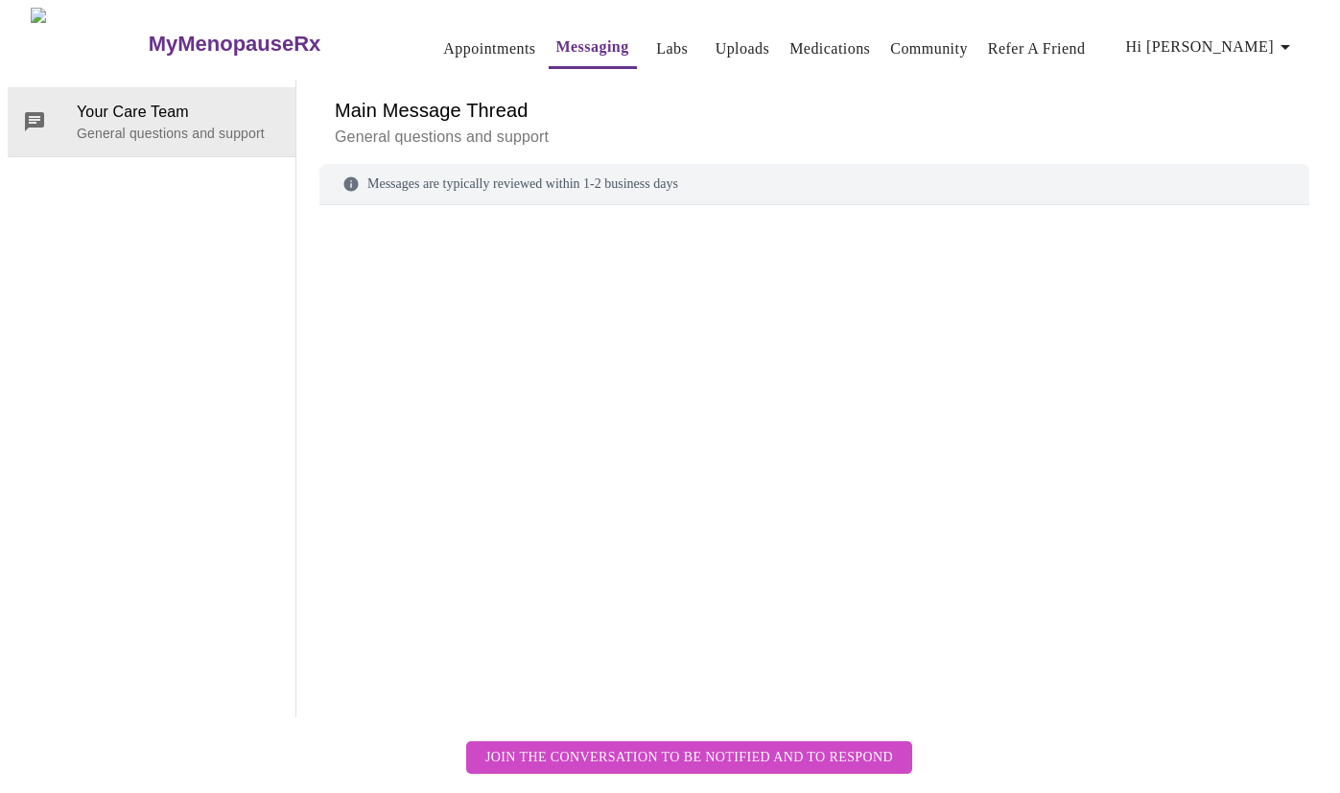
scroll to position [72, 0]
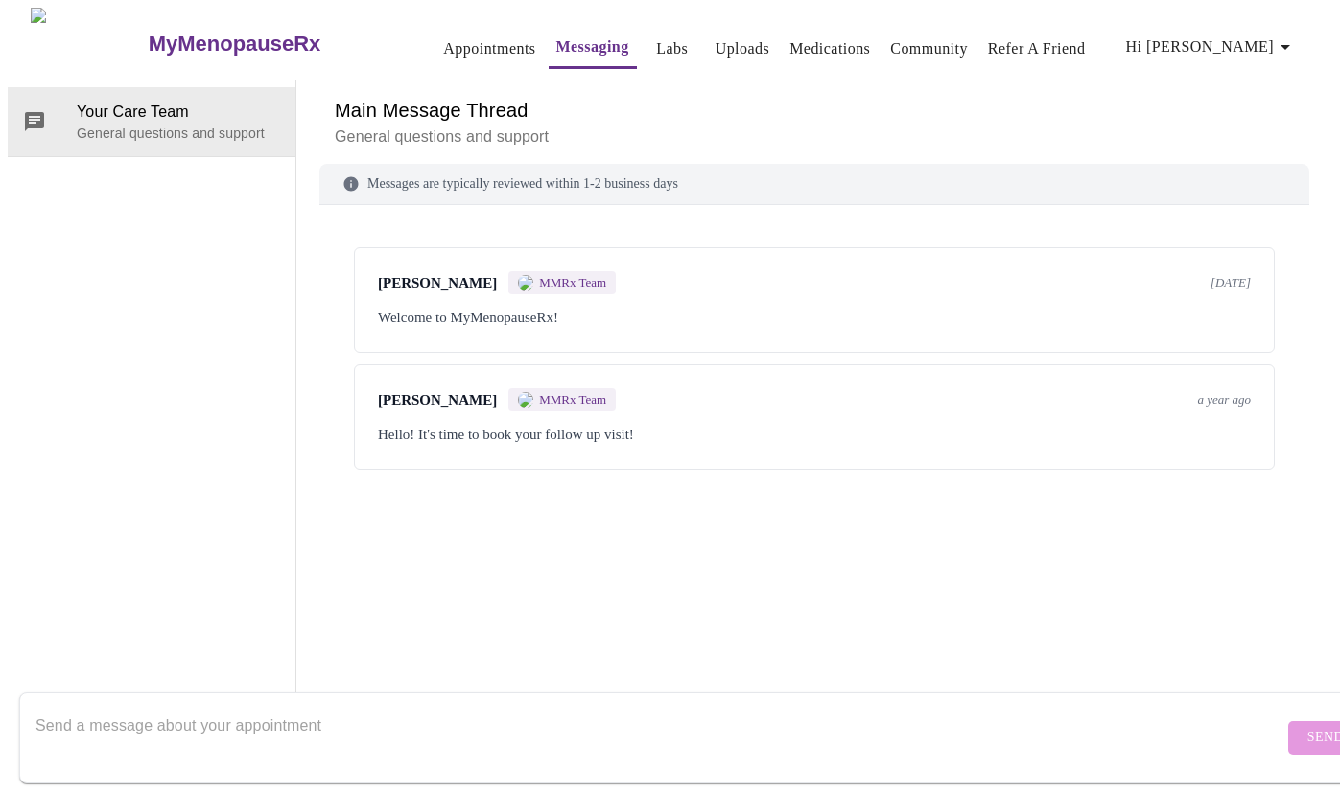
drag, startPoint x: 161, startPoint y: 721, endPoint x: 173, endPoint y: 718, distance: 11.9
click at [172, 718] on textarea "Send a message about your appointment" at bounding box center [659, 737] width 1248 height 61
type textarea "Please transfer my in person records. Thank you :)"
click at [1298, 721] on button "Send" at bounding box center [1325, 738] width 75 height 34
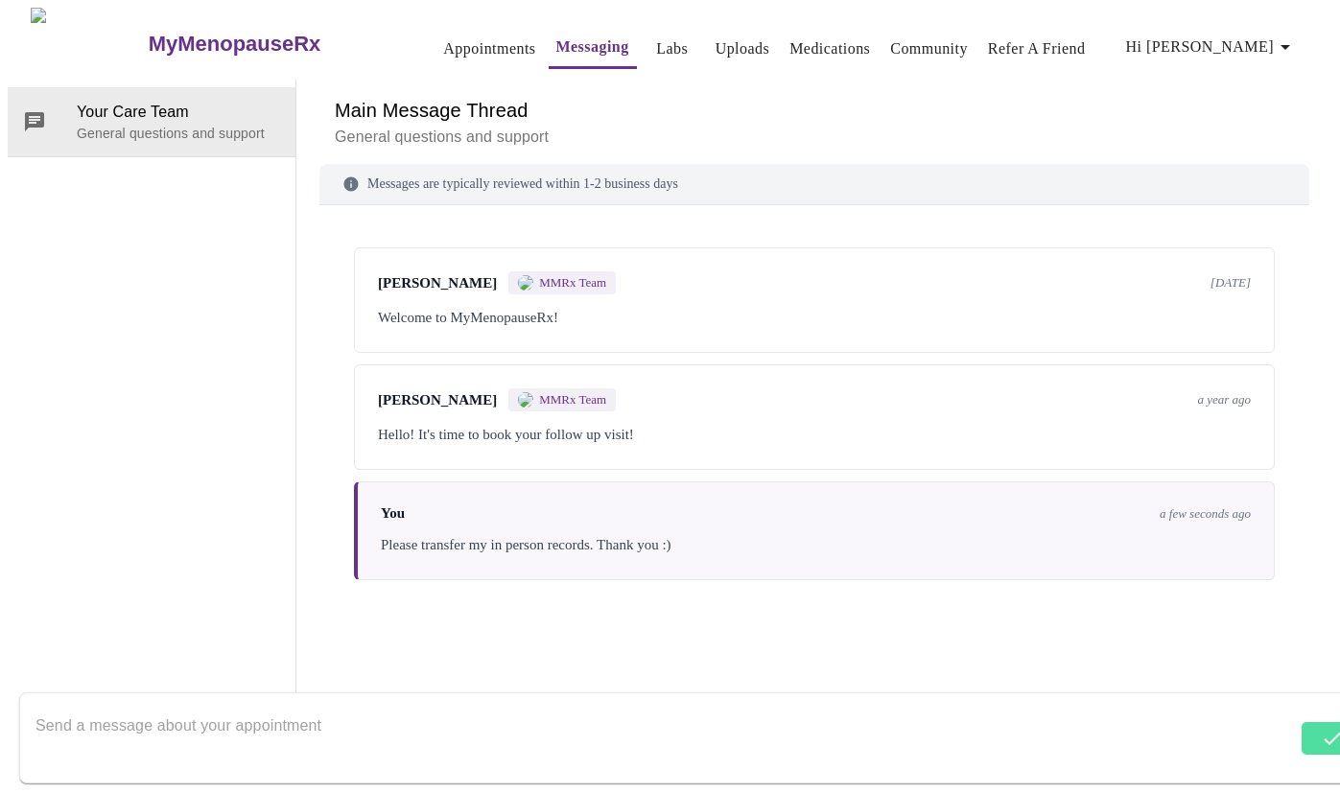
scroll to position [0, 0]
click at [458, 35] on link "Appointments" at bounding box center [489, 48] width 92 height 27
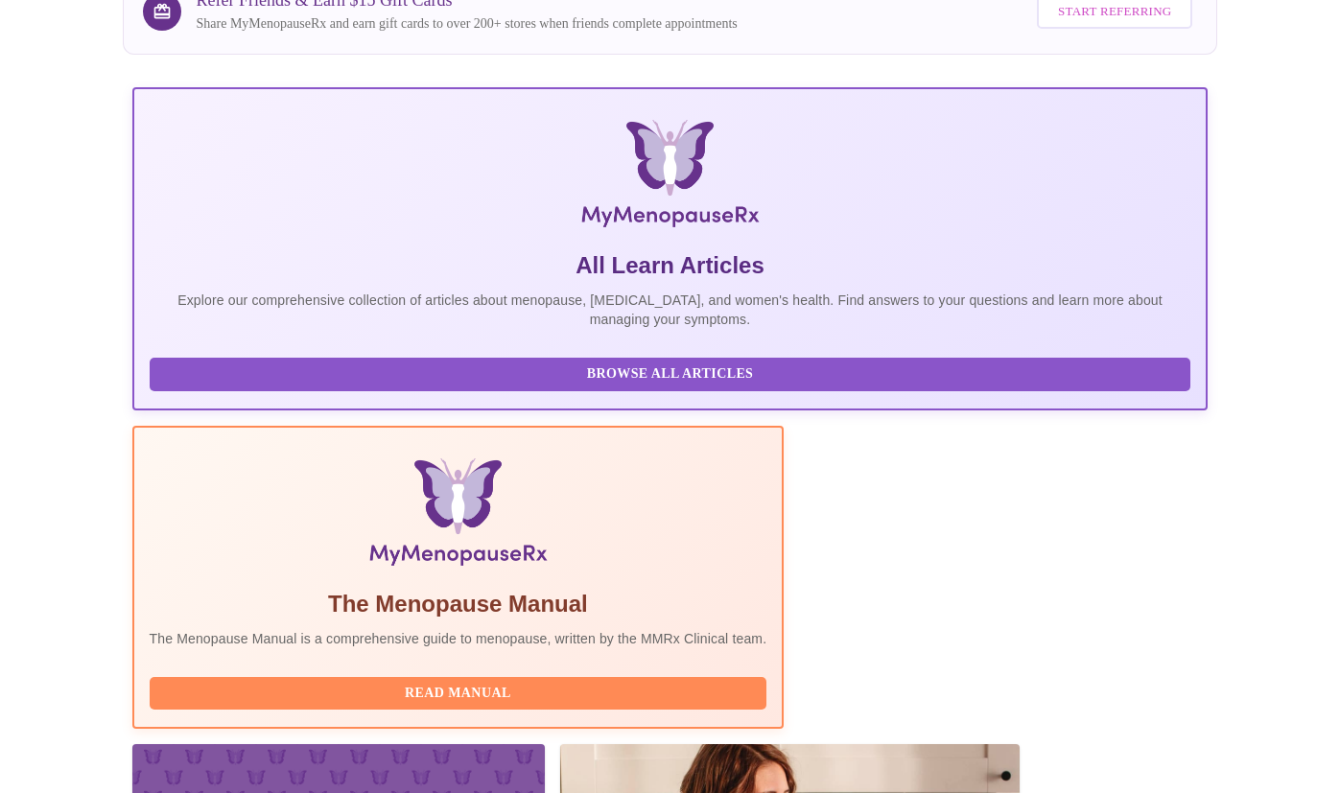
scroll to position [356, 0]
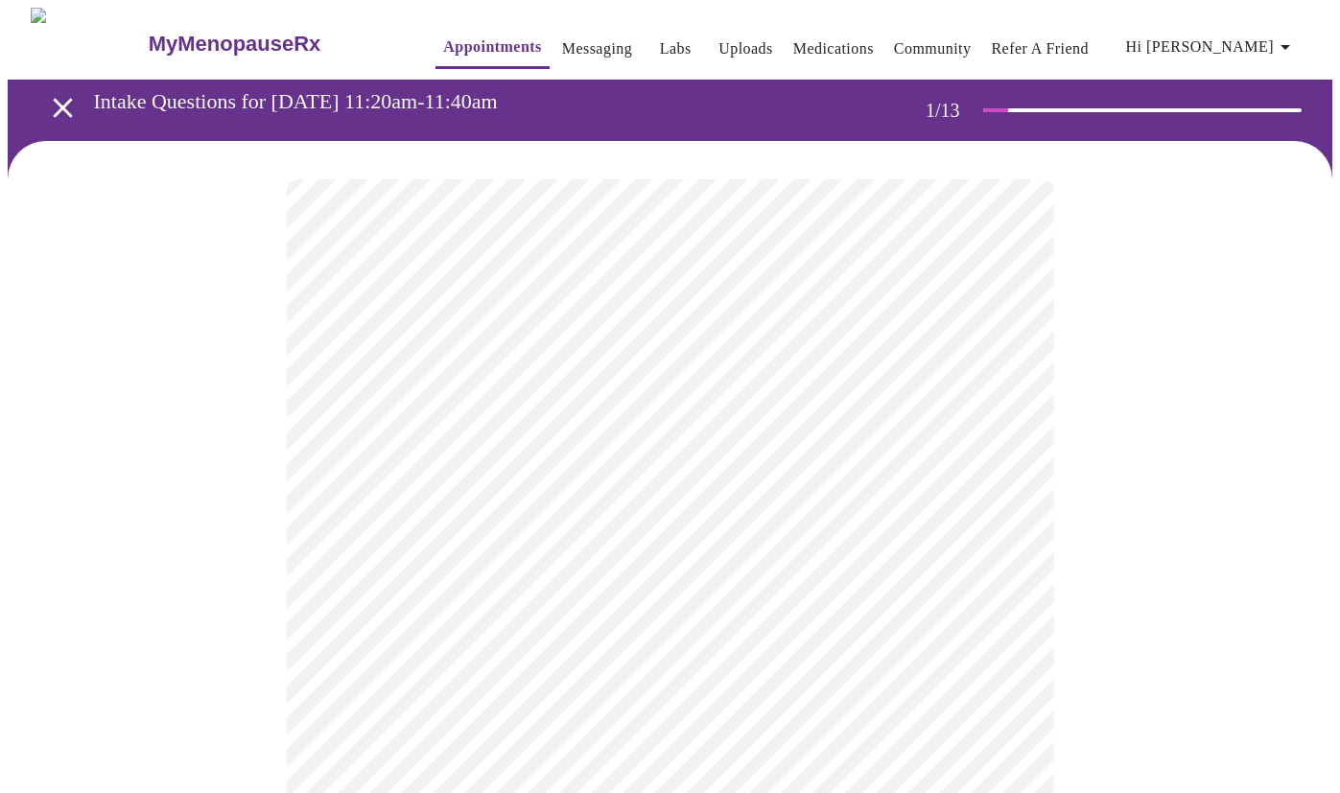
click at [51, 106] on icon "open drawer" at bounding box center [63, 108] width 34 height 34
